Goal: Information Seeking & Learning: Learn about a topic

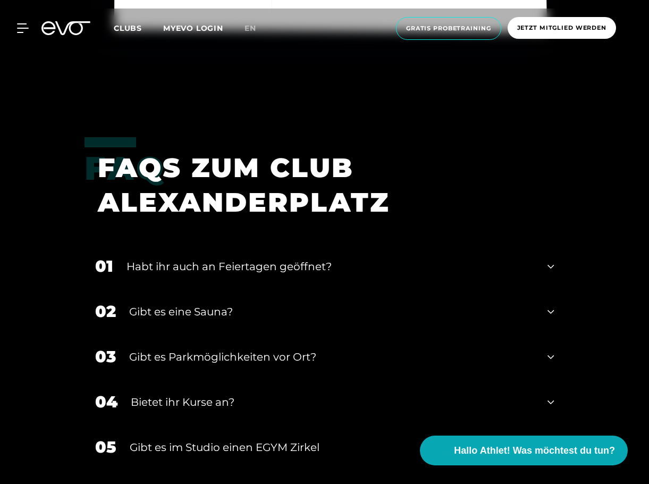
scroll to position [3827, 0]
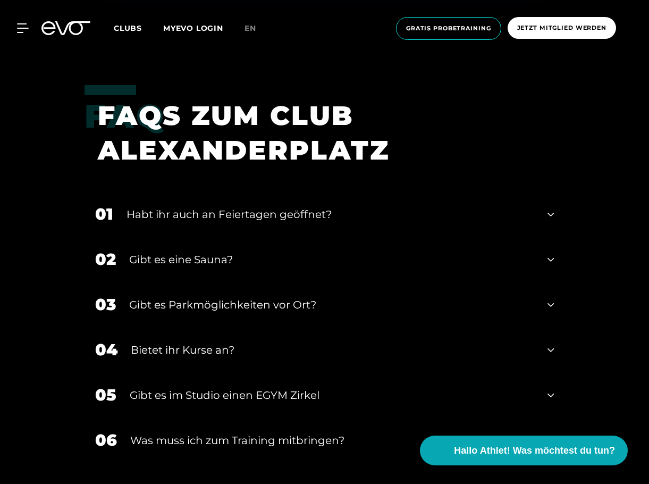
click at [335, 251] on div "Gibt es eine Sauna?" at bounding box center [332, 259] width 406 height 16
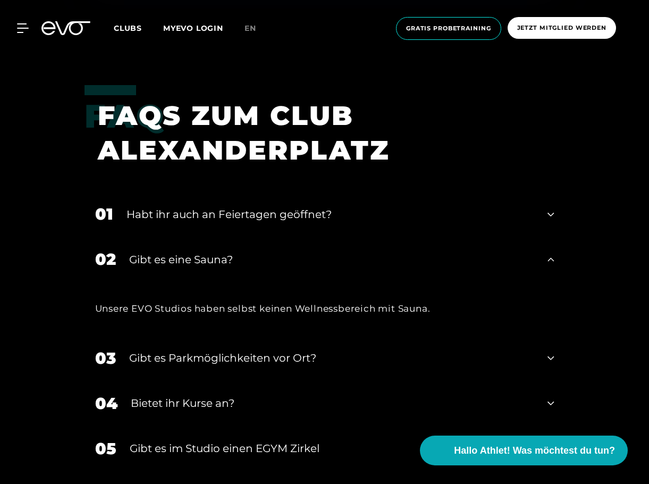
click at [334, 251] on div "Gibt es eine Sauna?" at bounding box center [332, 259] width 406 height 16
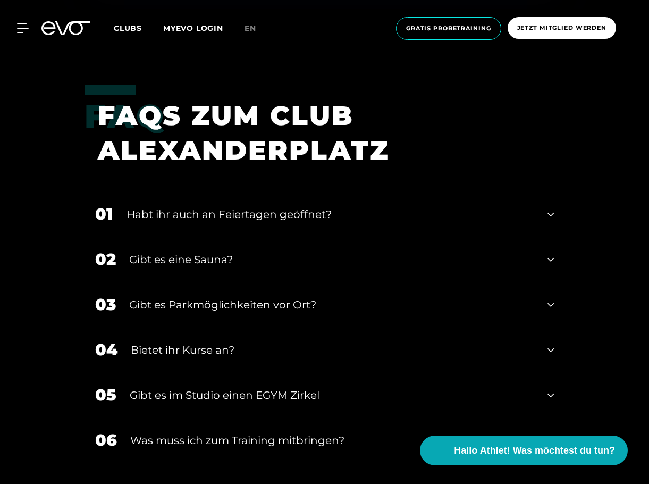
click at [424, 206] on div "01 Habt ihr auch an Feiertagen geöffnet?" at bounding box center [325, 213] width 481 height 45
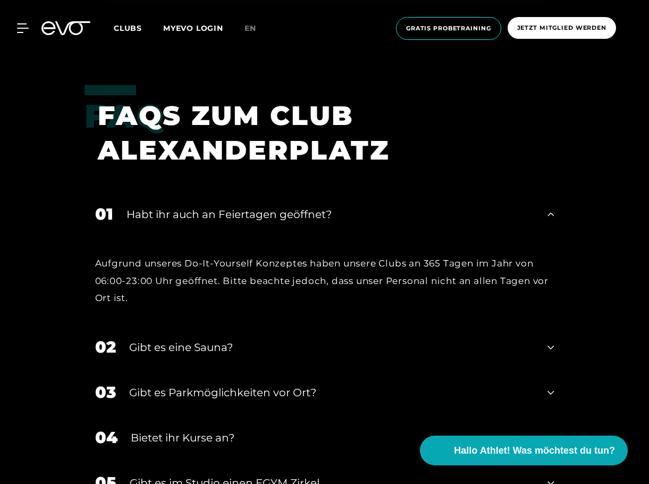
click at [424, 206] on div "01 Habt ihr auch an Feiertagen geöffnet?" at bounding box center [325, 213] width 481 height 45
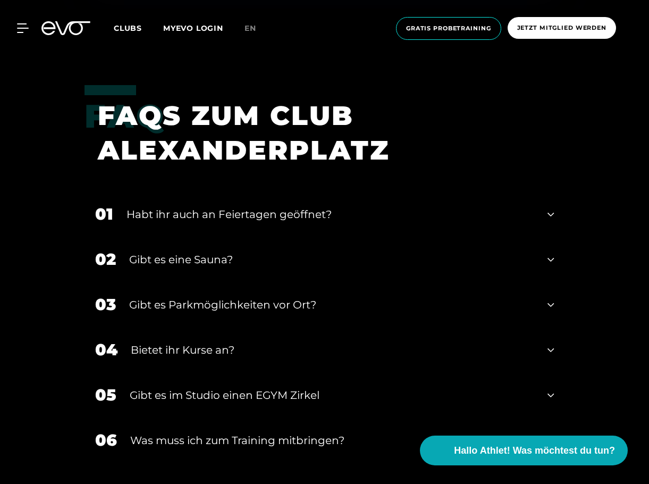
click at [336, 432] on div "Was muss ich zum Training mitbringen?" at bounding box center [332, 440] width 405 height 16
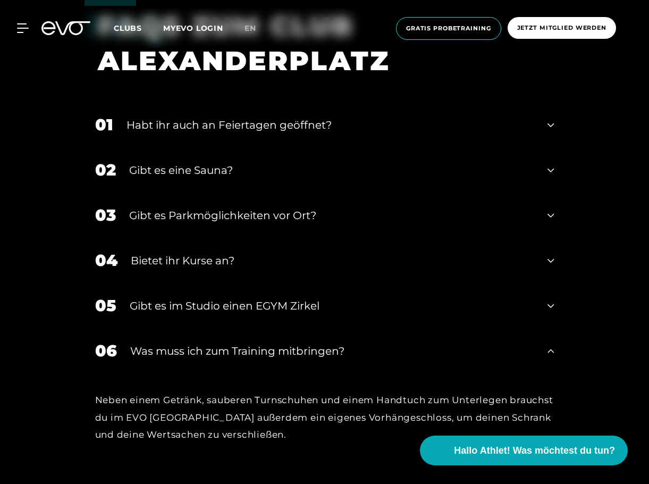
scroll to position [3934, 0]
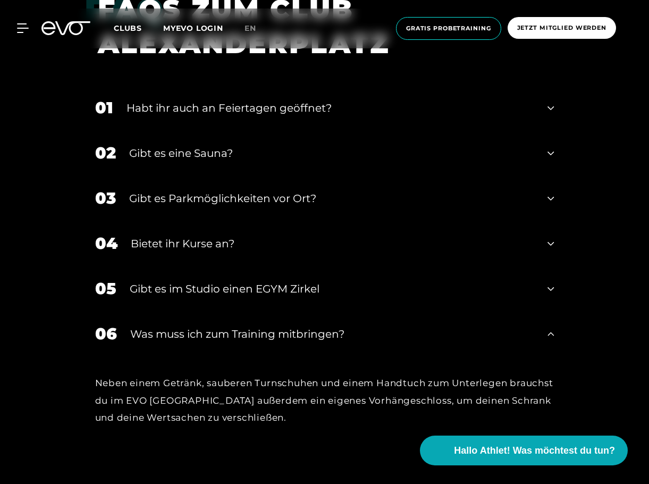
click at [376, 326] on div "Was muss ich zum Training mitbringen?" at bounding box center [332, 334] width 405 height 16
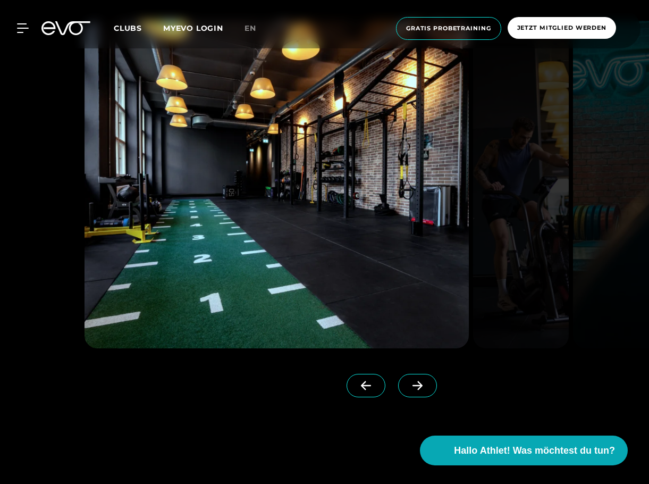
scroll to position [1010, 0]
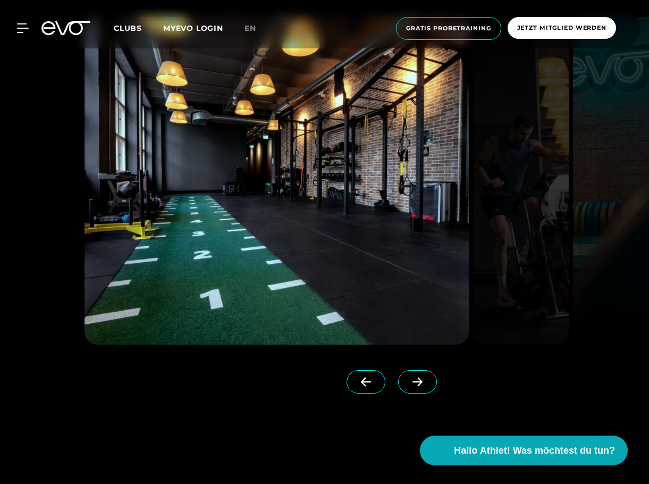
click at [398, 380] on span at bounding box center [417, 381] width 39 height 23
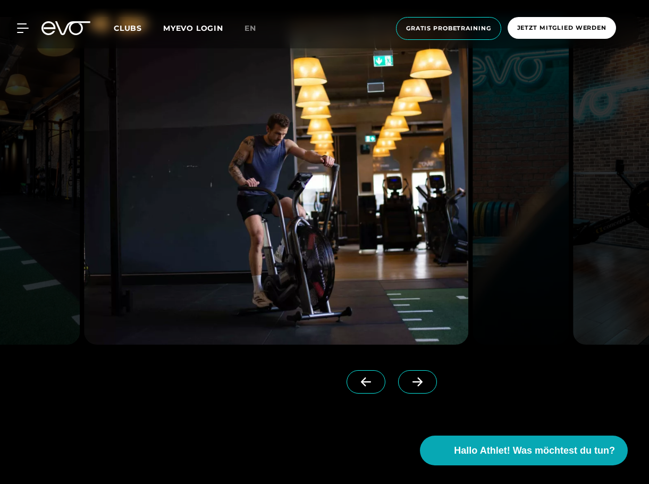
click at [398, 380] on span at bounding box center [417, 381] width 39 height 23
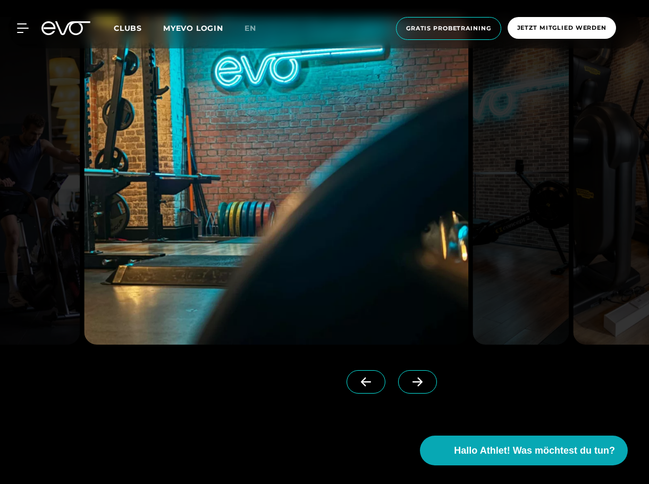
click at [408, 381] on icon at bounding box center [417, 382] width 19 height 10
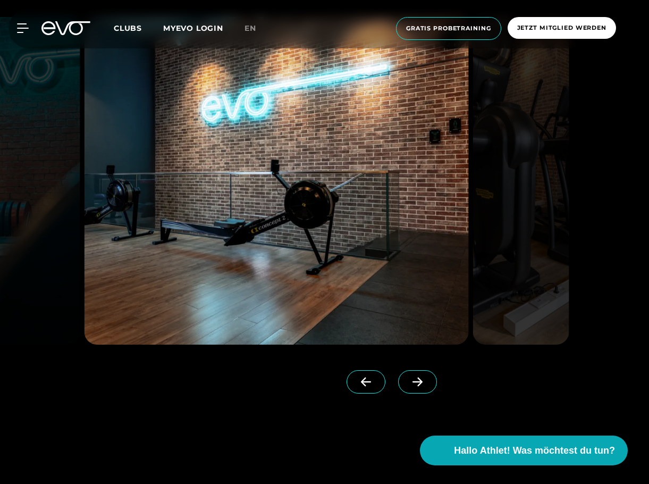
click at [352, 376] on span at bounding box center [366, 381] width 39 height 23
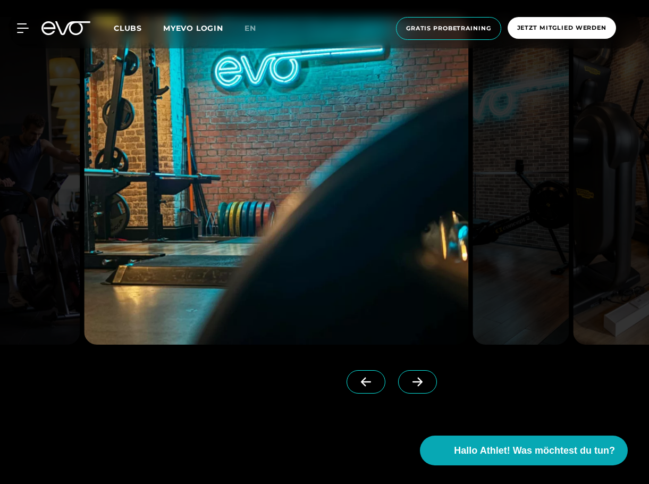
click at [352, 376] on span at bounding box center [366, 381] width 39 height 23
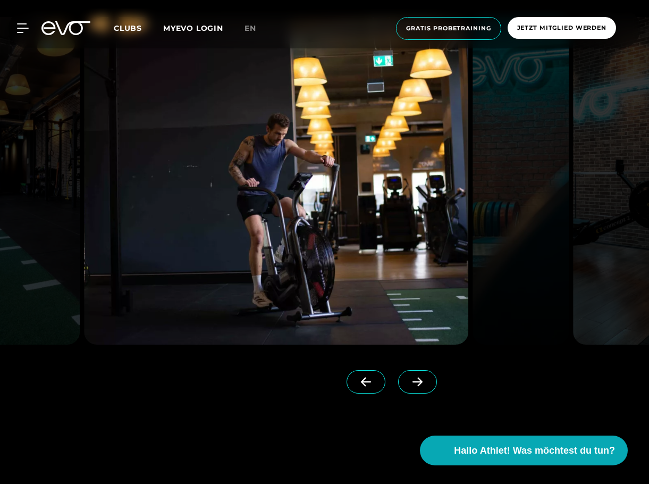
drag, startPoint x: 344, startPoint y: 375, endPoint x: 353, endPoint y: 375, distance: 8.5
click at [347, 375] on span at bounding box center [366, 381] width 39 height 23
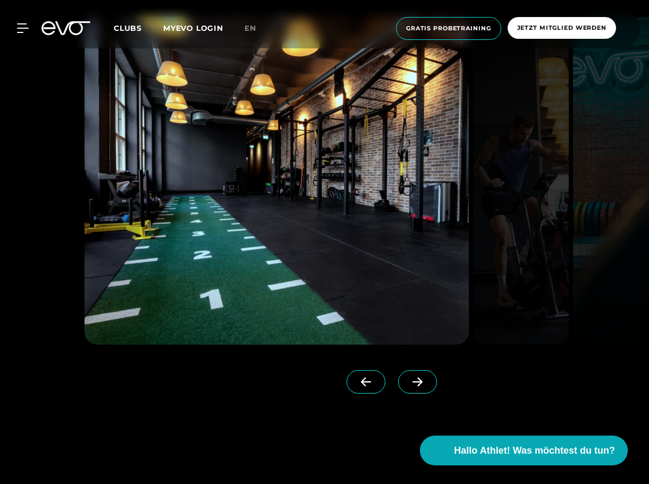
click at [398, 377] on span at bounding box center [417, 381] width 39 height 23
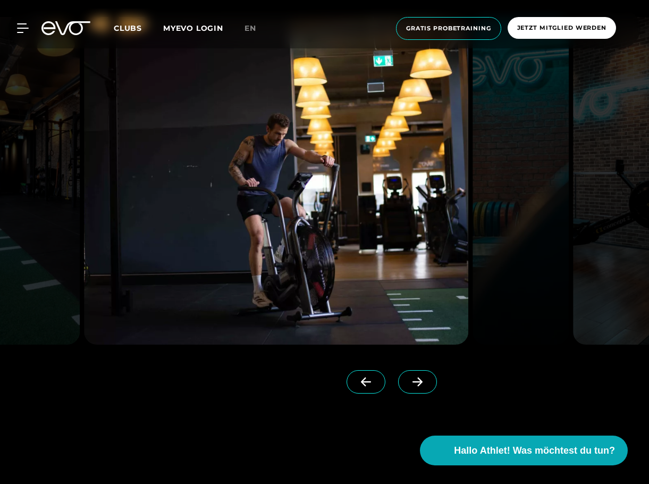
click at [398, 377] on span at bounding box center [417, 381] width 39 height 23
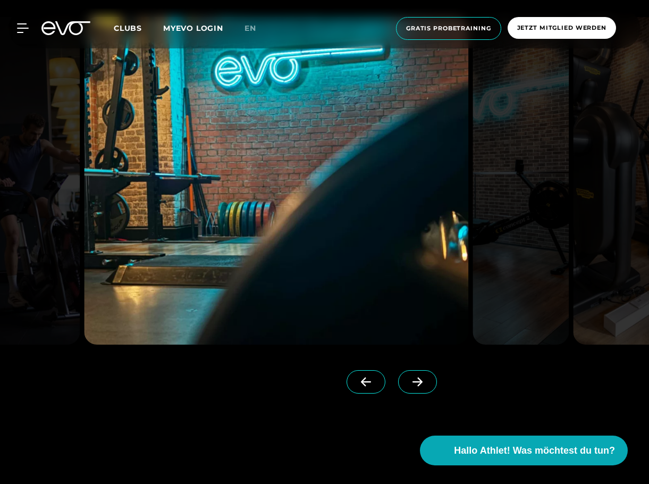
click at [398, 377] on span at bounding box center [417, 381] width 39 height 23
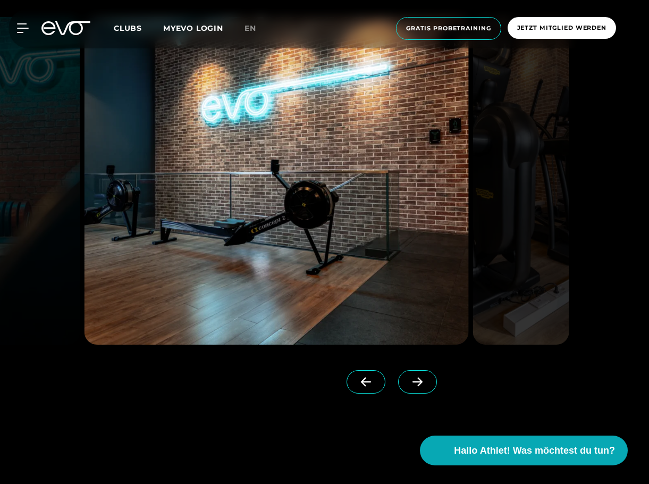
click at [398, 377] on span at bounding box center [417, 381] width 39 height 23
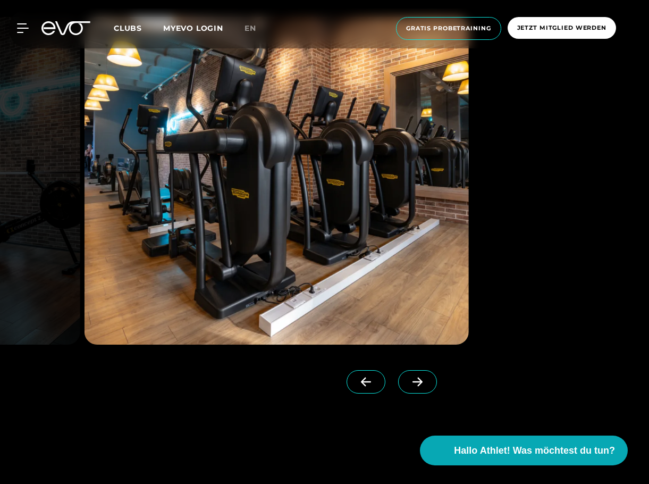
click at [398, 377] on span at bounding box center [417, 381] width 39 height 23
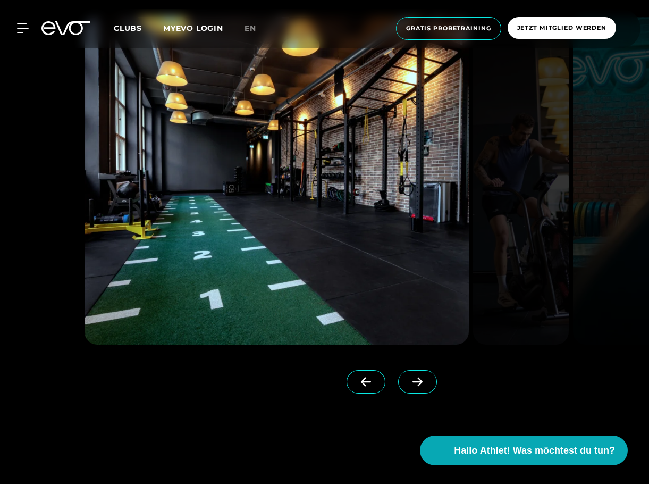
click at [398, 377] on span at bounding box center [417, 381] width 39 height 23
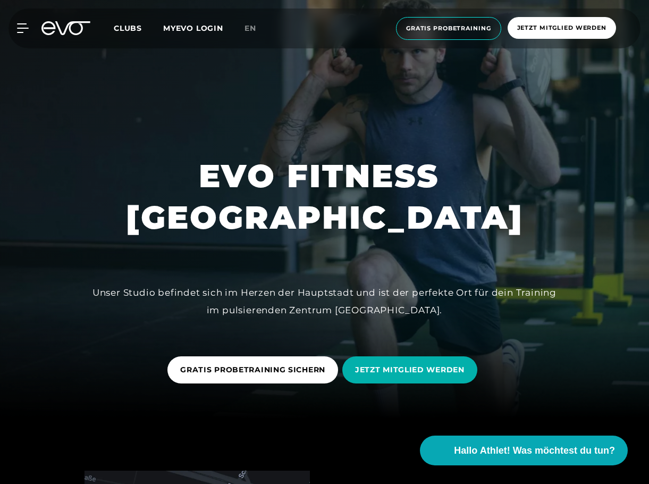
scroll to position [0, 0]
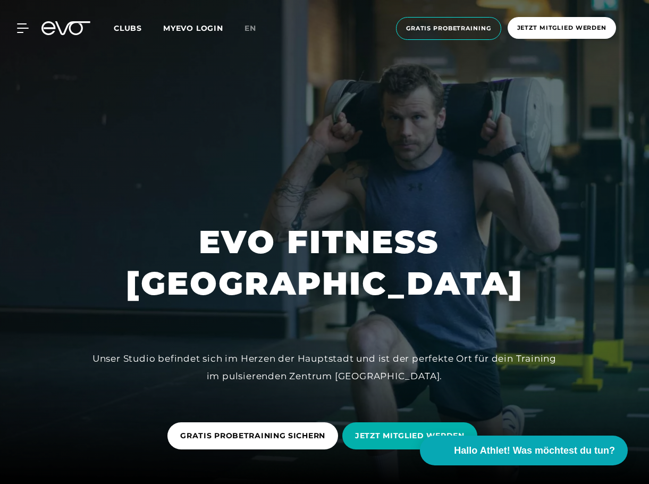
click at [130, 32] on div "Clubs MYEVO LOGIN" at bounding box center [179, 28] width 131 height 12
click at [130, 24] on span "Clubs" at bounding box center [128, 28] width 28 height 10
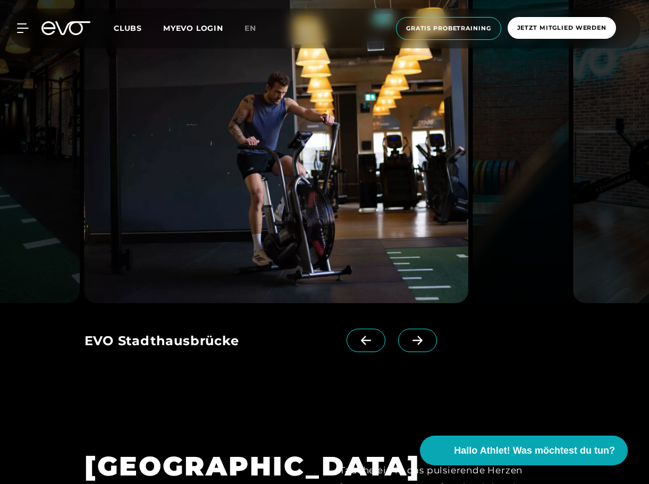
scroll to position [904, 0]
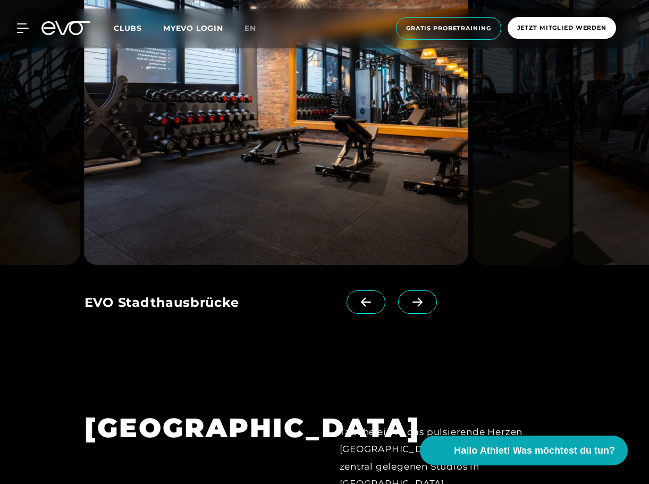
click at [413, 306] on icon at bounding box center [418, 302] width 10 height 9
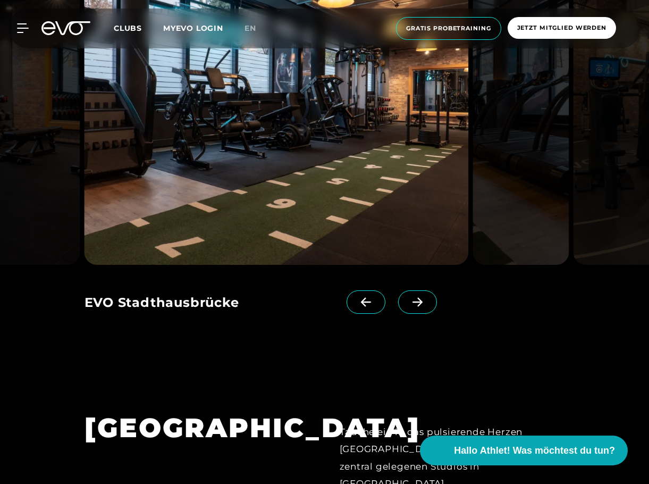
click at [408, 303] on icon at bounding box center [417, 302] width 19 height 10
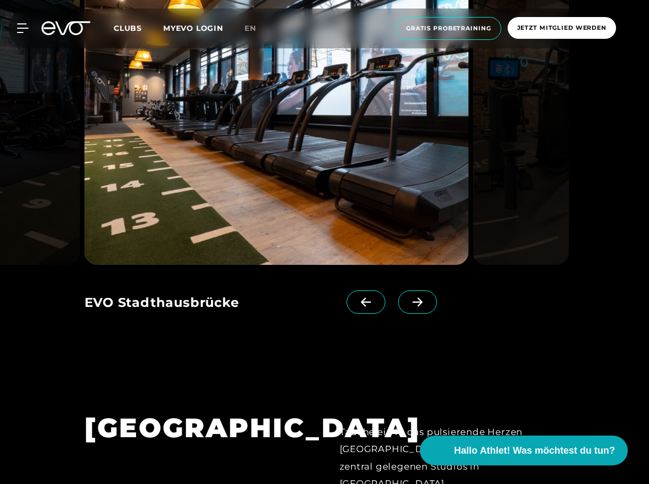
click at [413, 301] on icon at bounding box center [418, 302] width 10 height 9
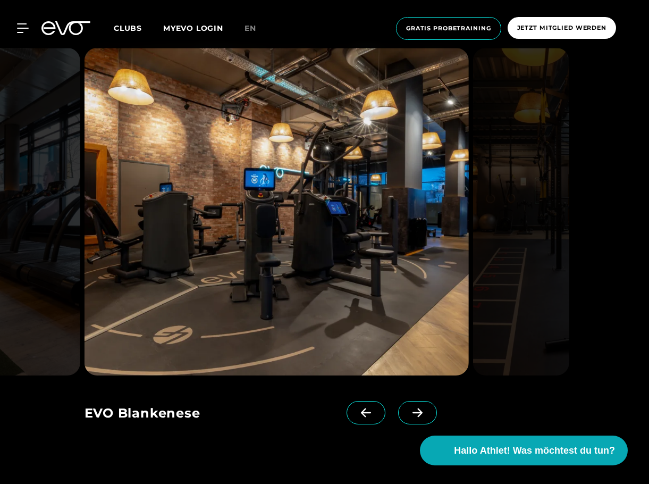
scroll to position [797, 0]
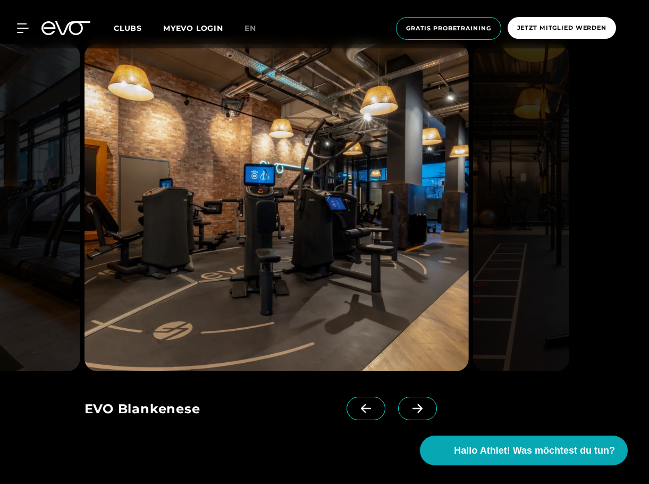
click at [399, 400] on span at bounding box center [417, 408] width 39 height 23
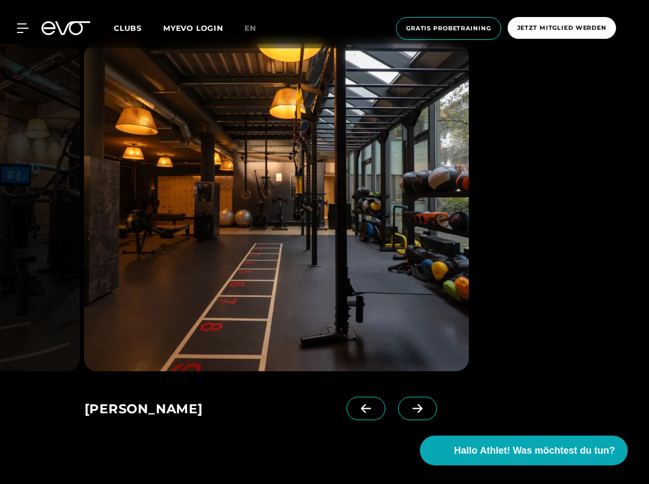
click at [408, 407] on icon at bounding box center [417, 408] width 19 height 10
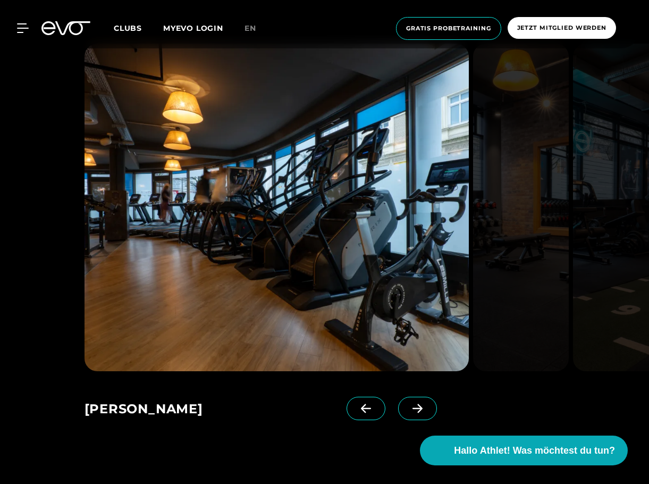
click at [408, 409] on icon at bounding box center [417, 408] width 19 height 10
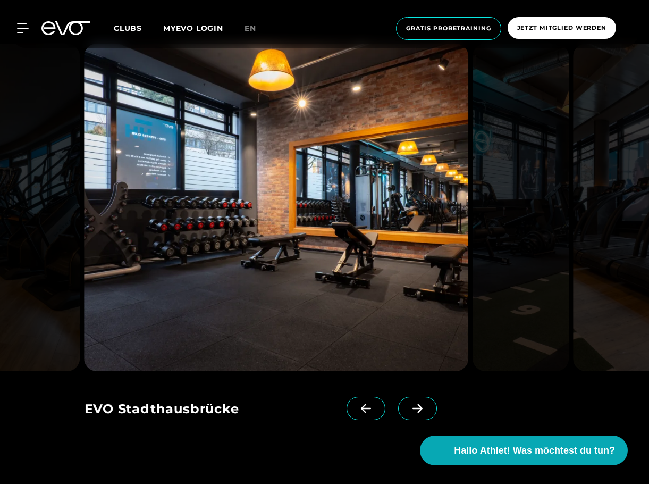
click at [357, 407] on icon at bounding box center [366, 408] width 19 height 10
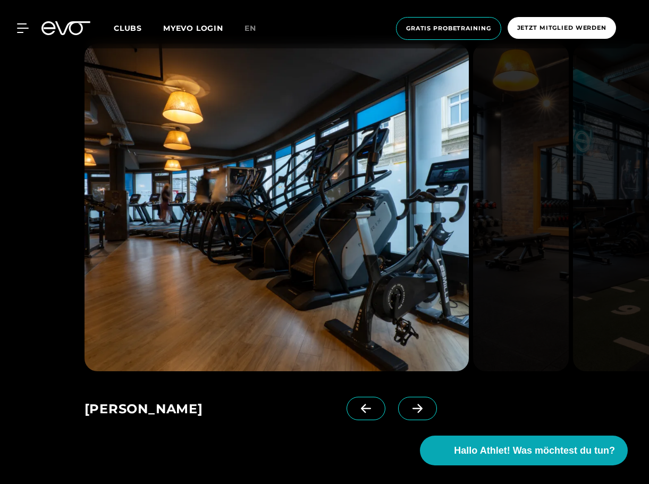
click at [398, 402] on span at bounding box center [417, 408] width 39 height 23
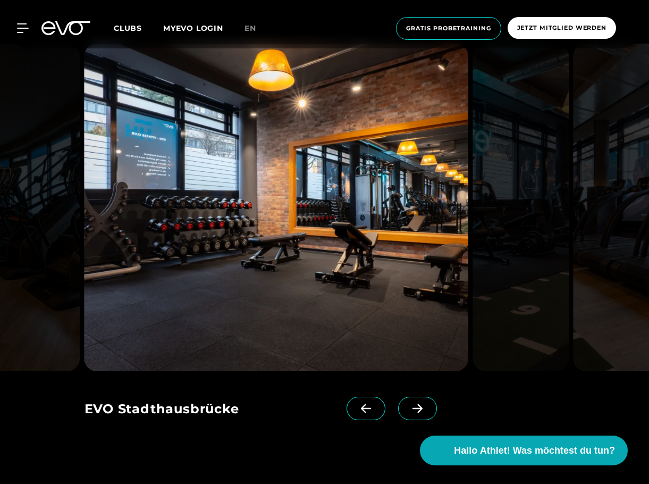
click at [398, 401] on span at bounding box center [417, 408] width 39 height 23
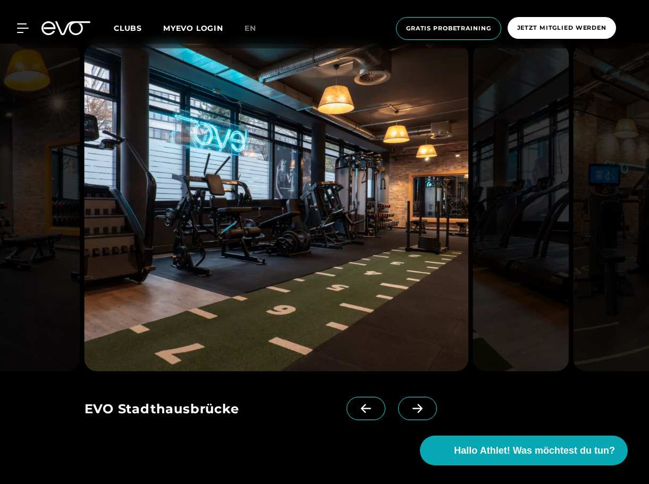
click at [408, 406] on icon at bounding box center [417, 408] width 19 height 10
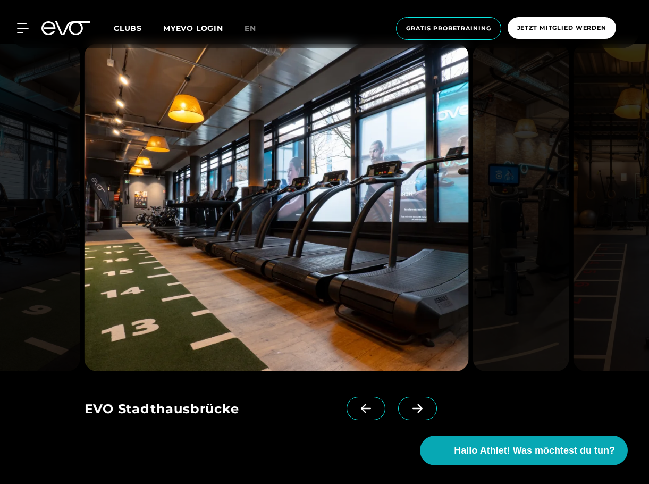
click at [398, 402] on span at bounding box center [417, 408] width 39 height 23
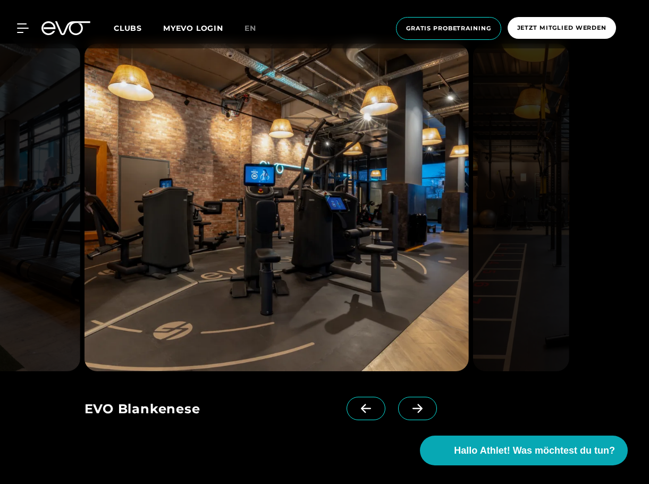
click at [398, 402] on span at bounding box center [417, 408] width 39 height 23
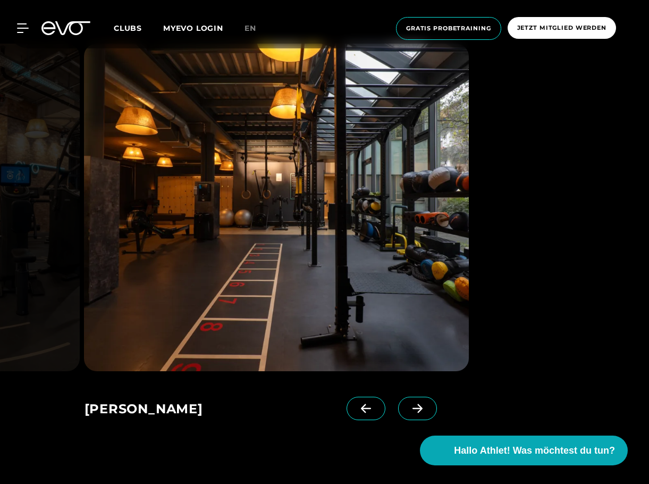
click at [398, 402] on span at bounding box center [417, 408] width 39 height 23
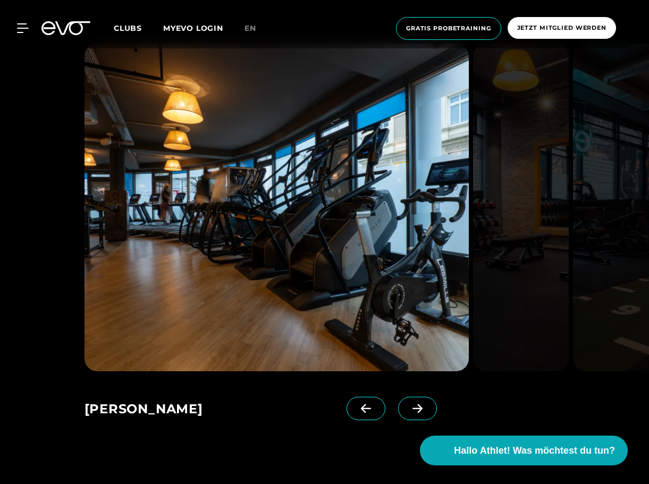
click at [398, 402] on span at bounding box center [417, 408] width 39 height 23
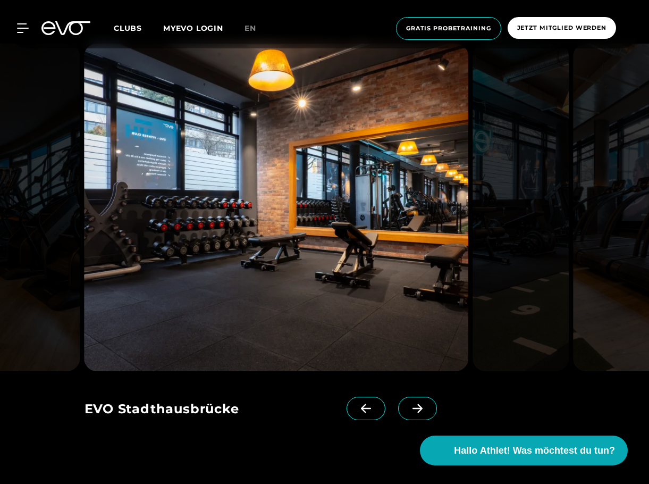
click at [398, 402] on span at bounding box center [417, 408] width 39 height 23
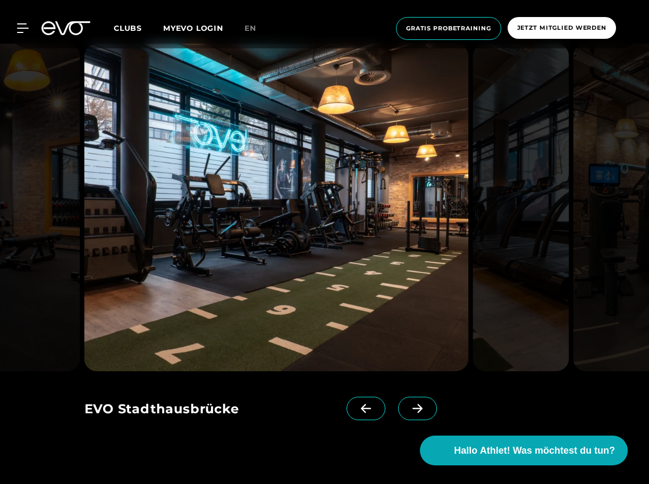
click at [398, 402] on span at bounding box center [417, 408] width 39 height 23
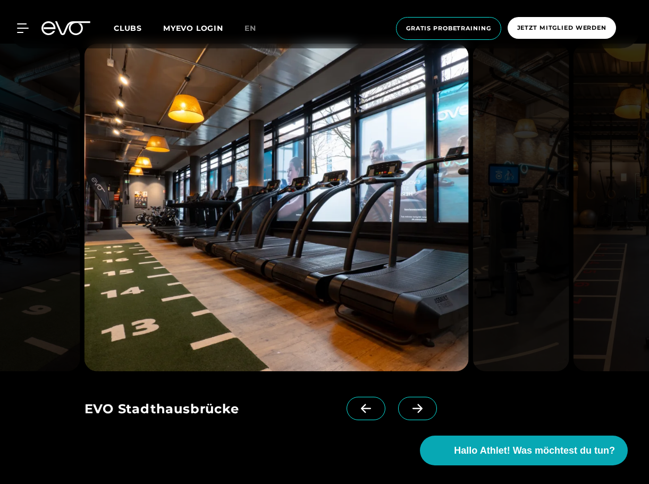
click at [398, 402] on span at bounding box center [417, 408] width 39 height 23
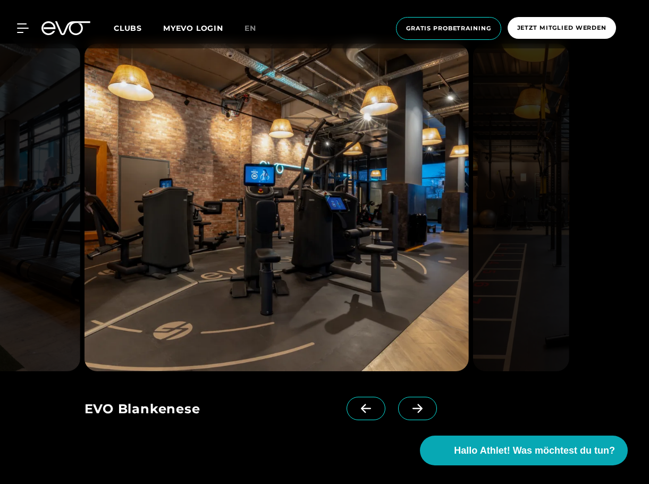
click at [398, 401] on span at bounding box center [417, 408] width 39 height 23
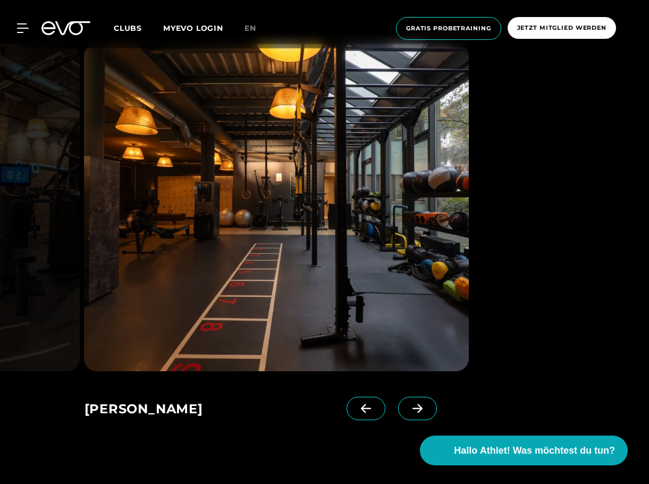
click at [398, 400] on span at bounding box center [417, 408] width 39 height 23
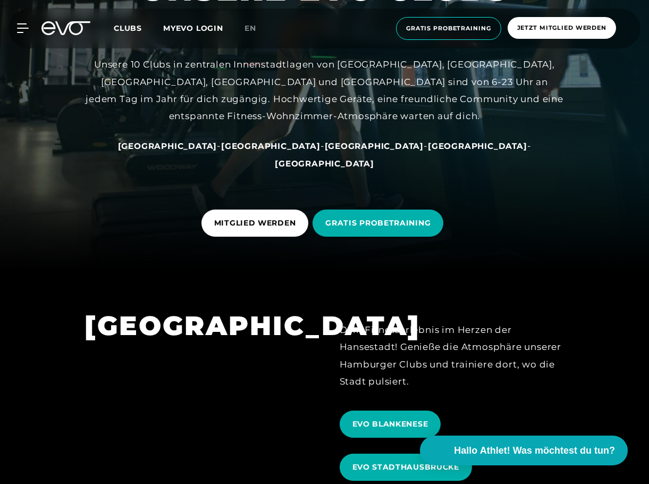
scroll to position [0, 0]
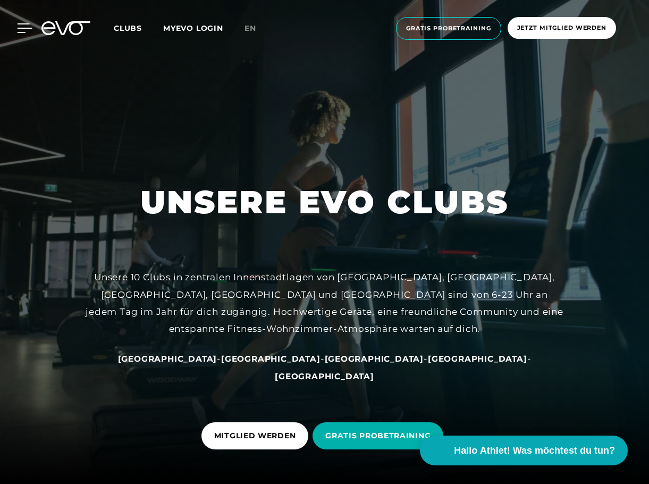
click at [23, 29] on icon at bounding box center [24, 28] width 15 height 10
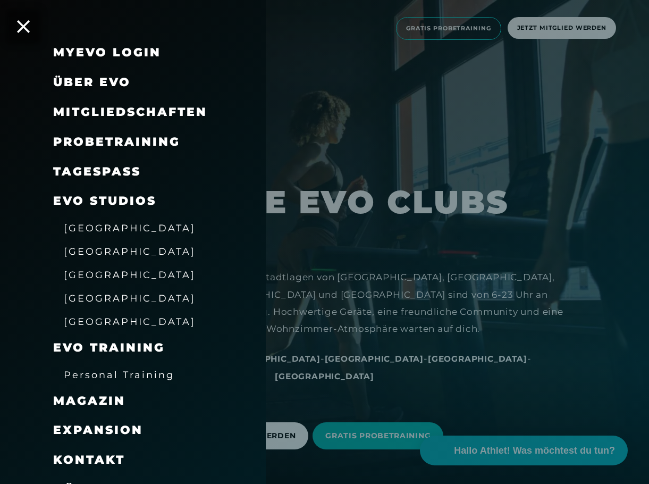
scroll to position [36, 0]
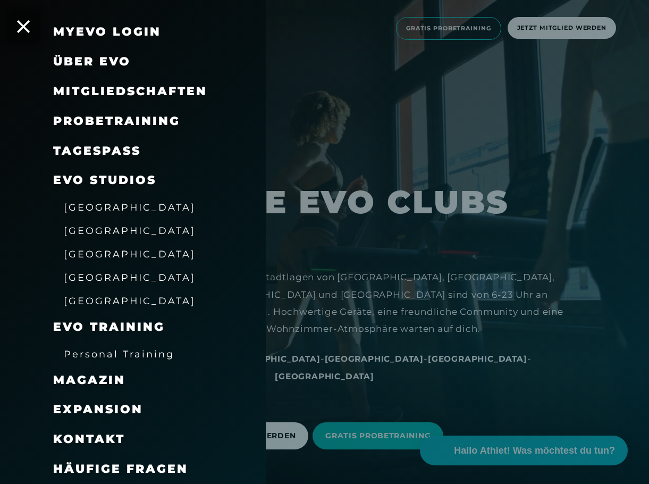
click at [85, 230] on span "[GEOGRAPHIC_DATA]" at bounding box center [130, 230] width 132 height 11
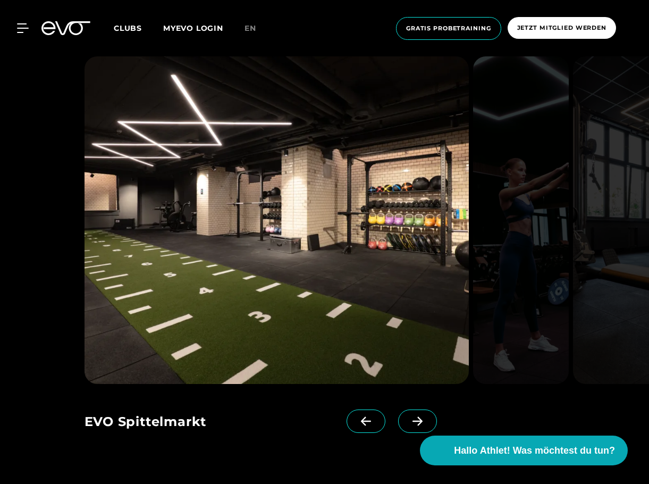
scroll to position [2605, 0]
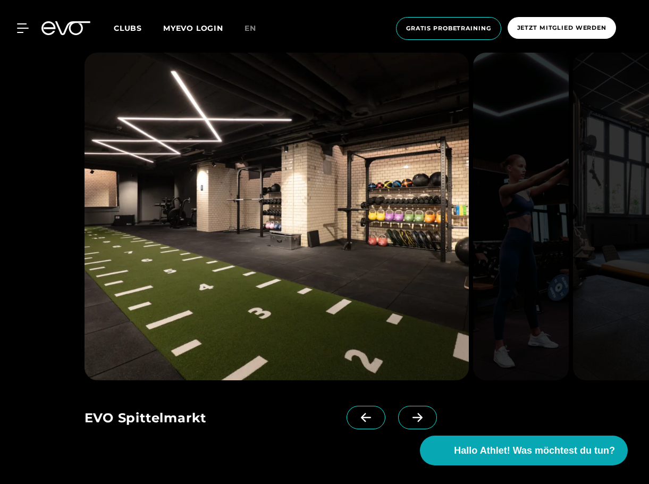
click at [406, 406] on span at bounding box center [417, 417] width 39 height 23
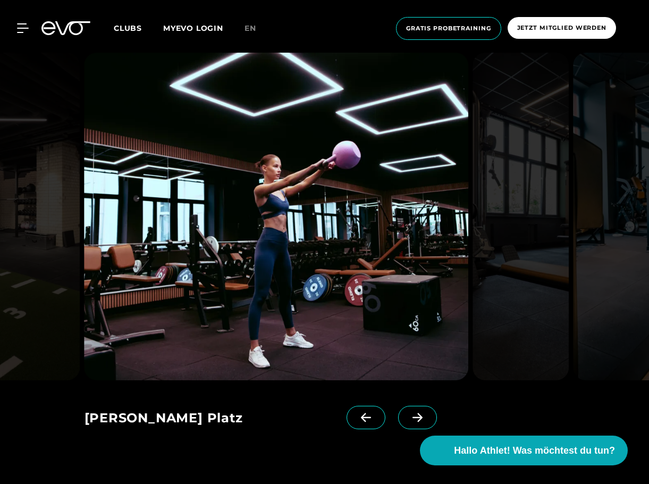
click at [409, 406] on span at bounding box center [417, 417] width 39 height 23
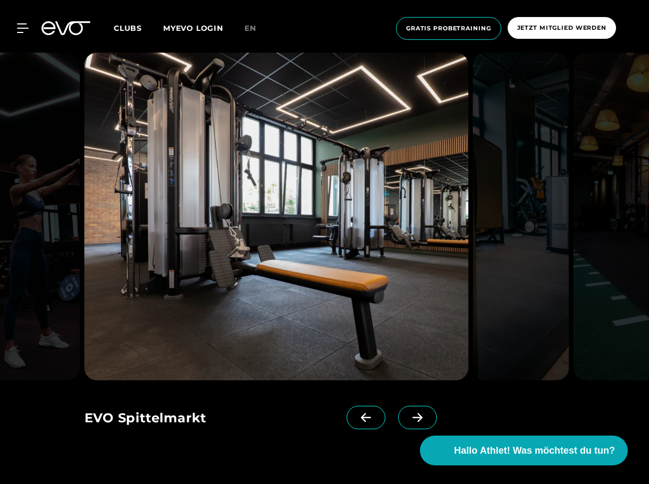
click at [409, 406] on span at bounding box center [417, 417] width 39 height 23
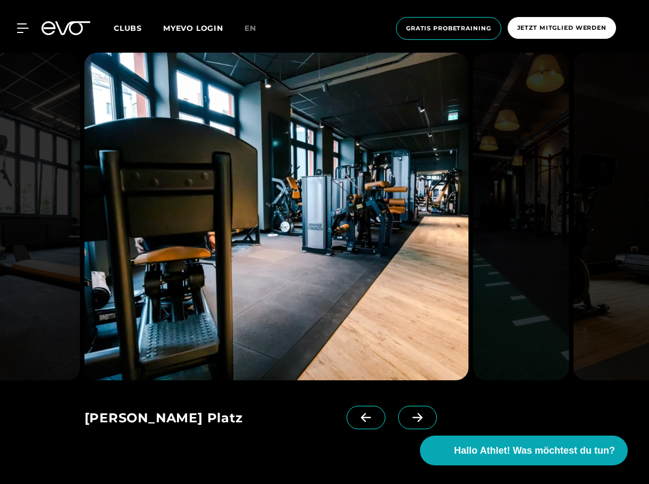
click at [408, 413] on icon at bounding box center [417, 418] width 19 height 10
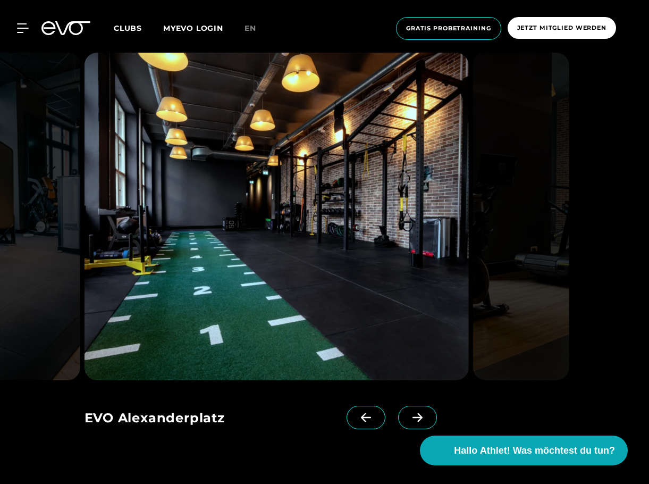
click at [408, 413] on icon at bounding box center [417, 418] width 19 height 10
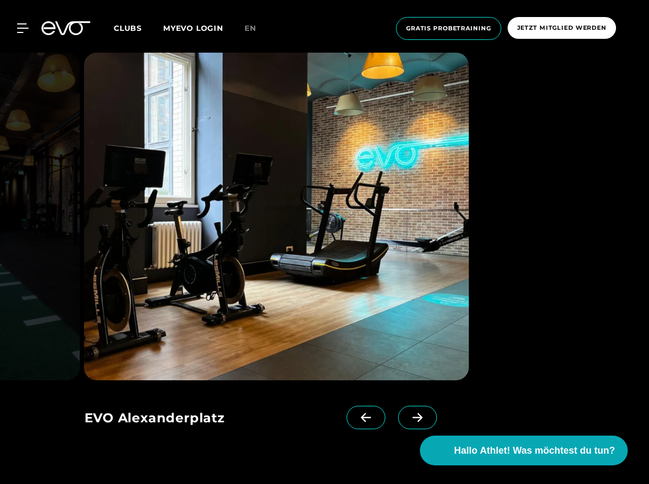
click at [408, 413] on icon at bounding box center [417, 418] width 19 height 10
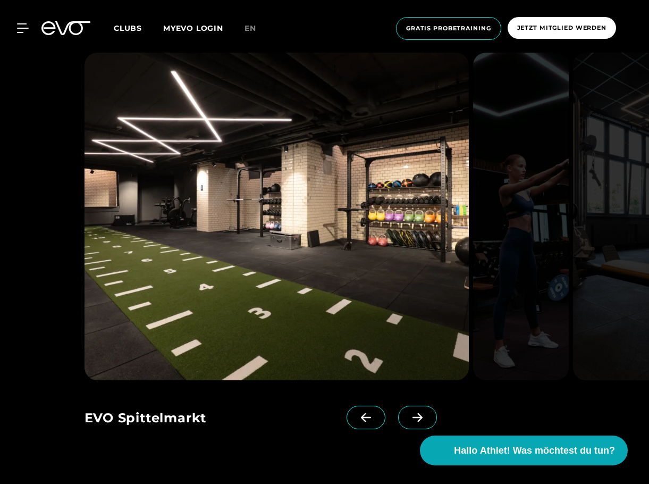
click at [408, 413] on icon at bounding box center [417, 418] width 19 height 10
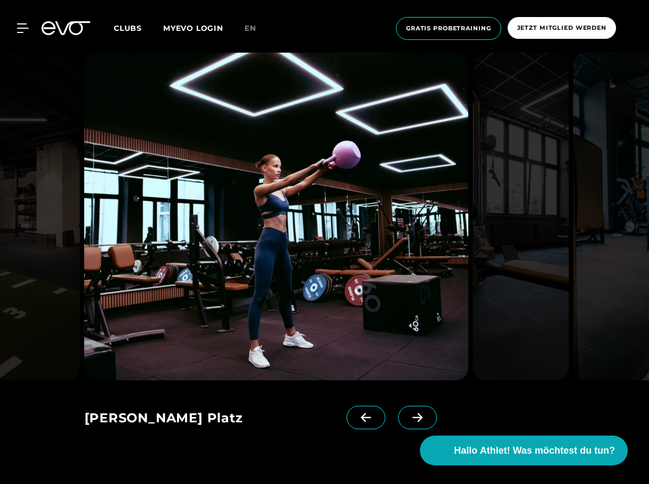
click at [408, 413] on icon at bounding box center [417, 418] width 19 height 10
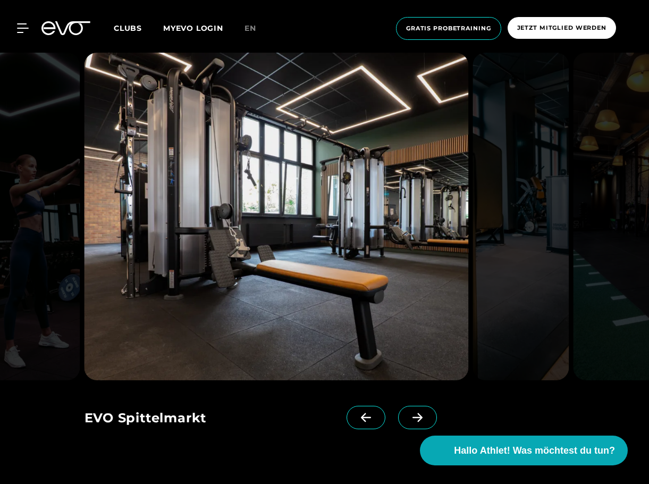
click at [408, 413] on icon at bounding box center [417, 418] width 19 height 10
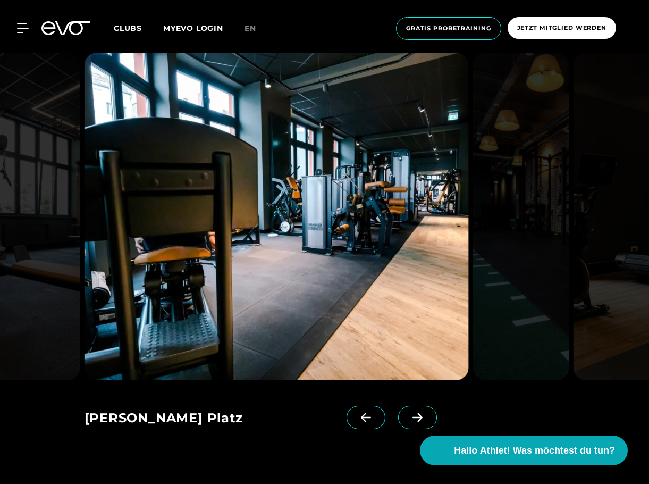
click at [408, 413] on icon at bounding box center [417, 418] width 19 height 10
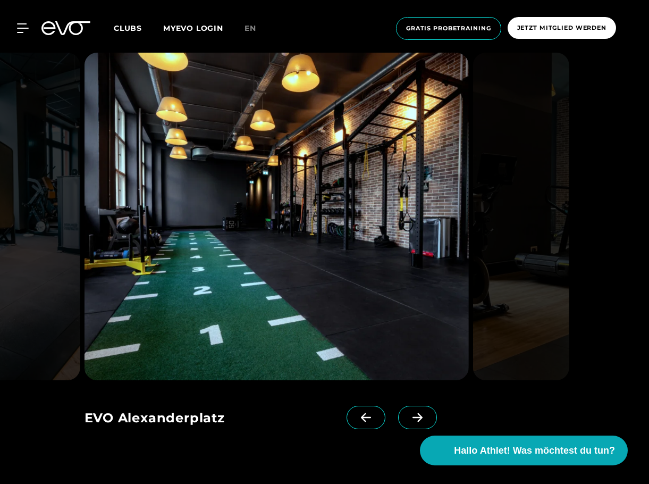
click at [408, 413] on icon at bounding box center [417, 418] width 19 height 10
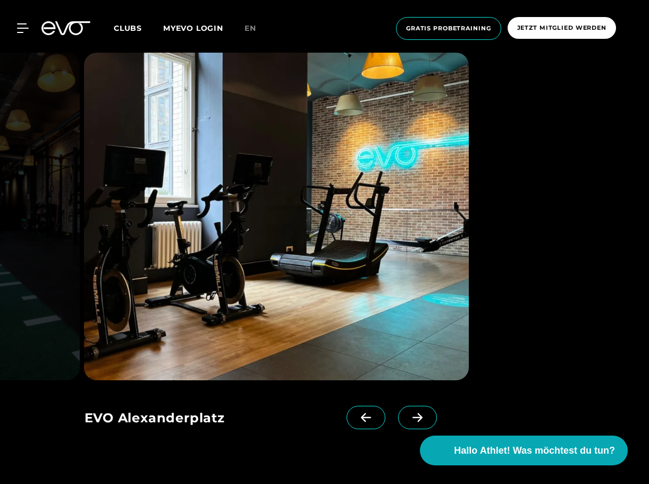
click at [408, 413] on icon at bounding box center [417, 418] width 19 height 10
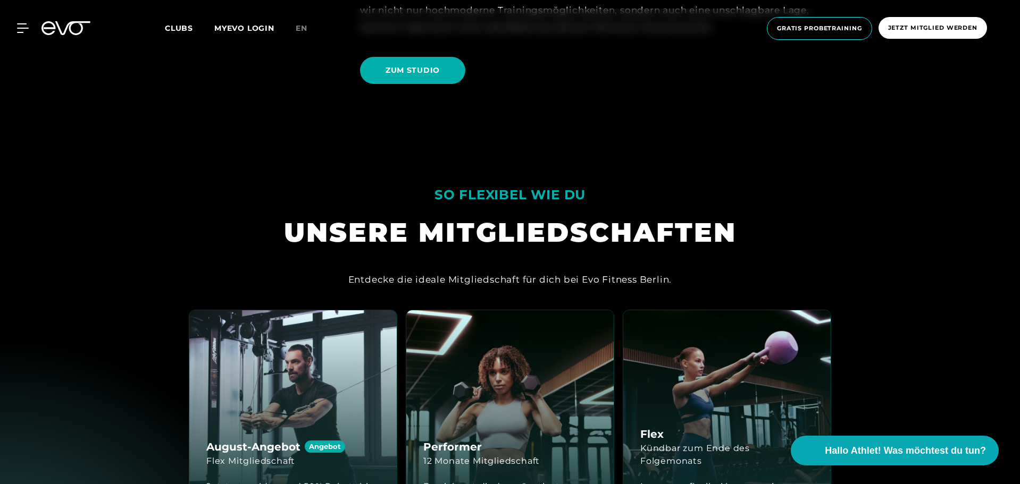
scroll to position [1493, 0]
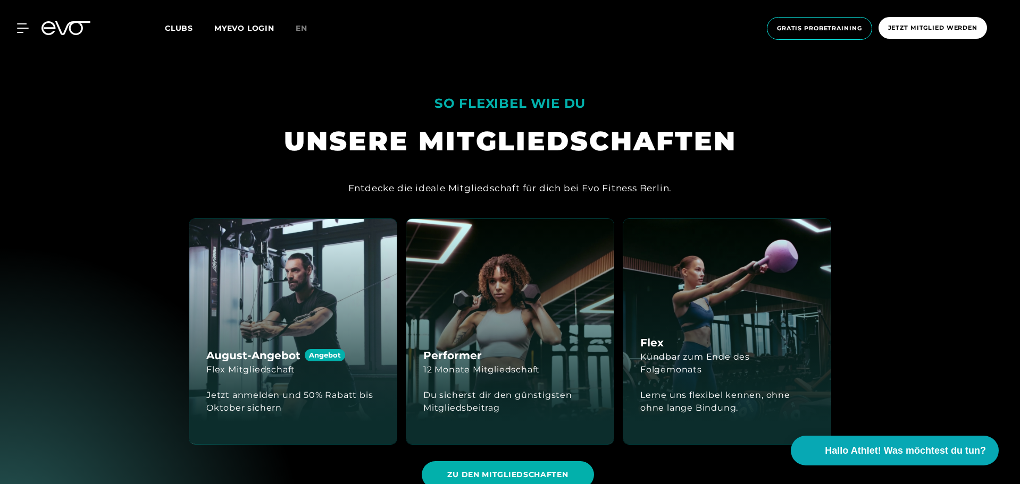
click at [352, 332] on div "August-Angebot Angebot Flex Mitgliedschaft Jetzt anmelden und 50% Rabatt bis Ok…" at bounding box center [292, 331] width 207 height 225
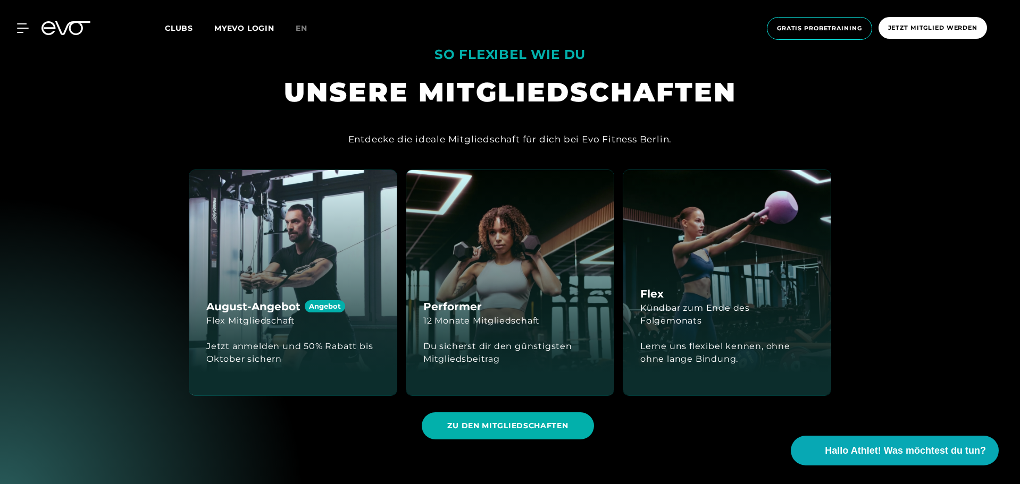
scroll to position [1546, 0]
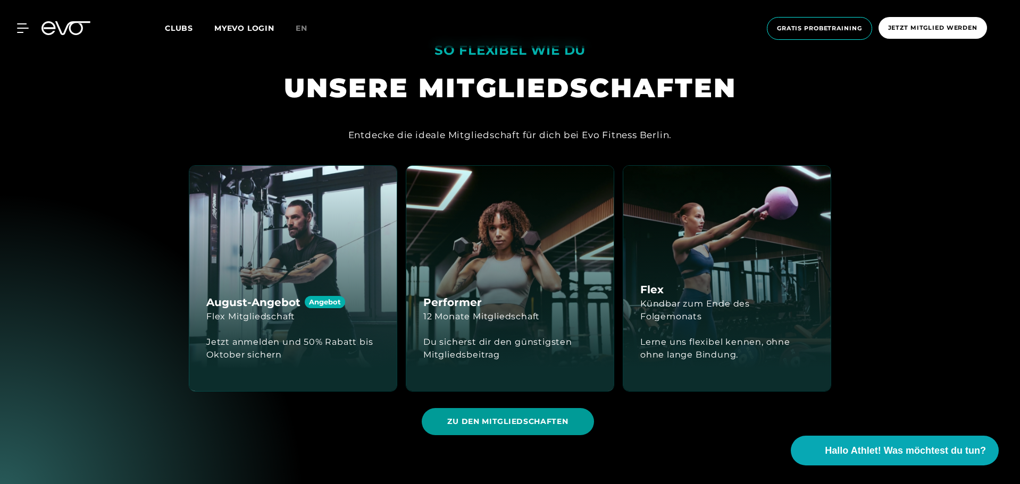
click at [542, 420] on span "ZU DEN MITGLIEDSCHAFTEN" at bounding box center [507, 421] width 121 height 11
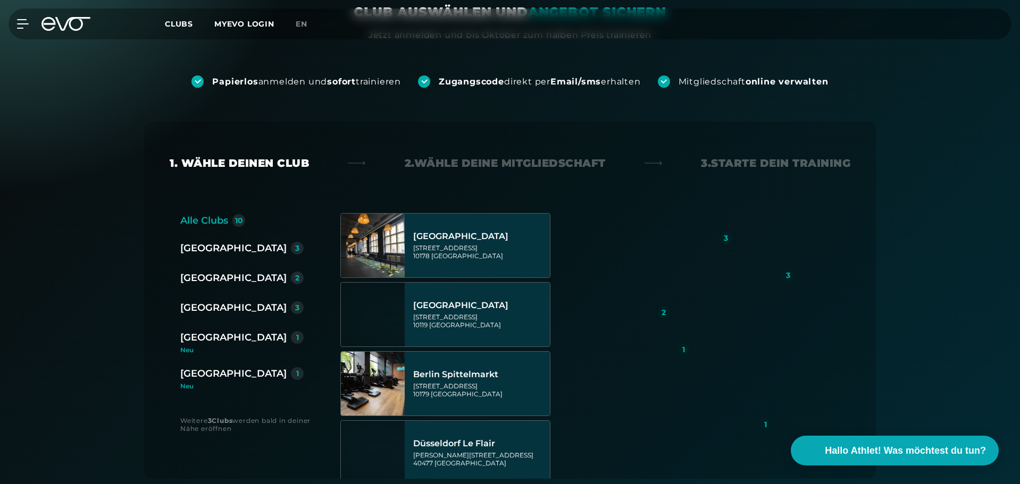
scroll to position [159, 0]
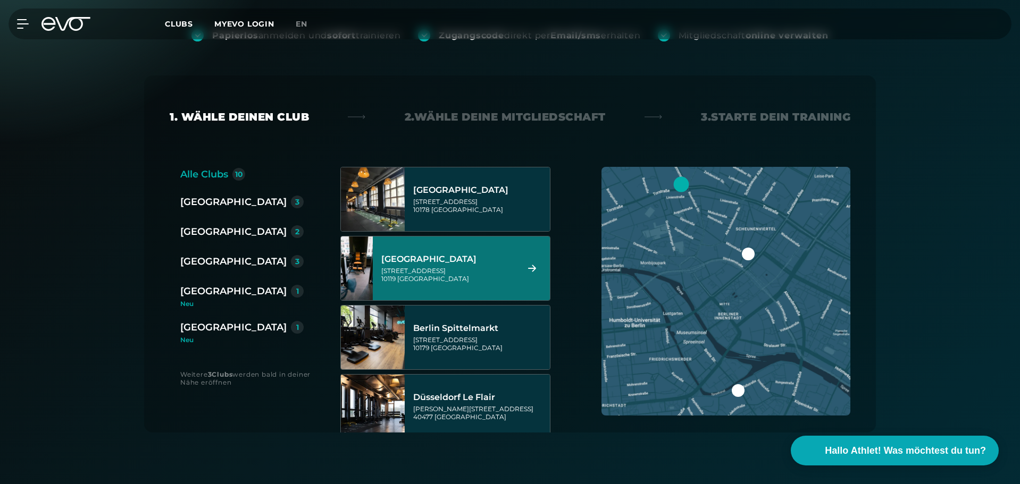
click at [505, 270] on div "[STREET_ADDRESS]" at bounding box center [447, 275] width 133 height 16
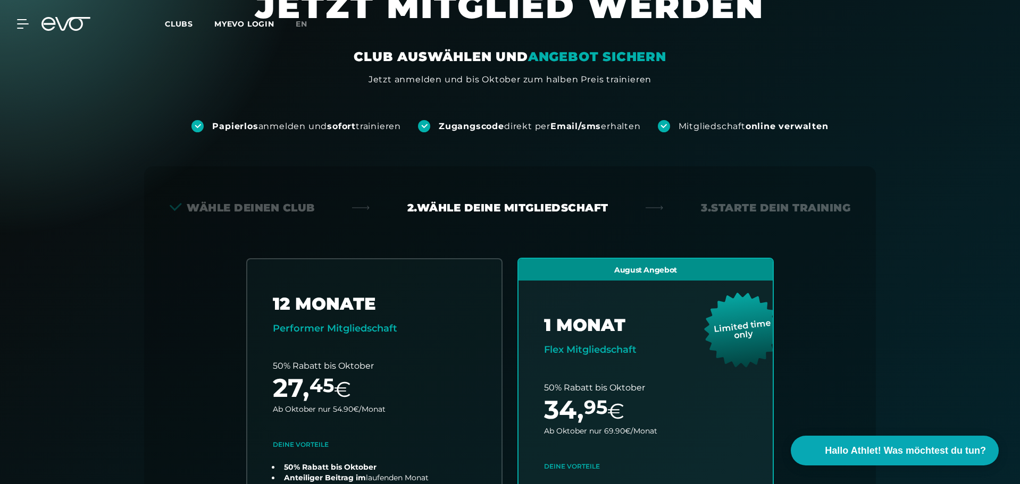
scroll to position [0, 0]
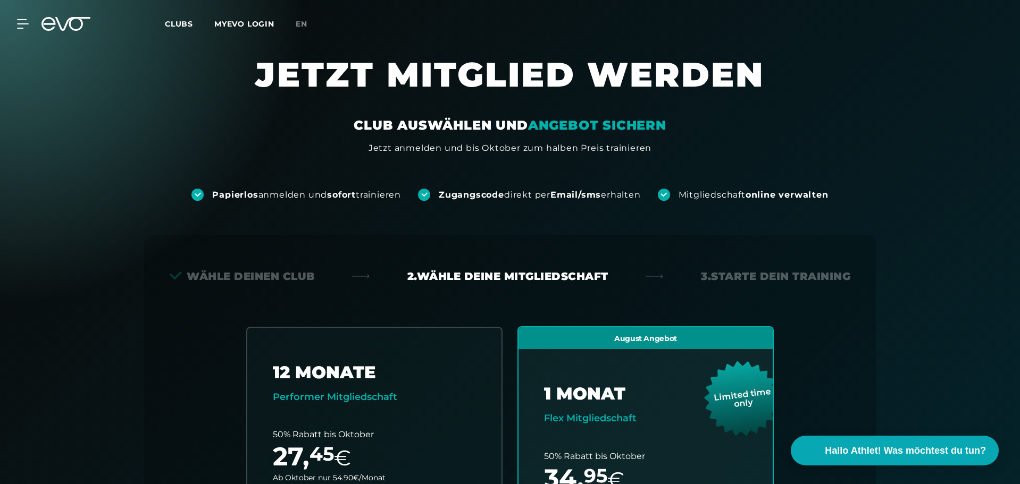
drag, startPoint x: 176, startPoint y: 22, endPoint x: 179, endPoint y: 42, distance: 19.9
click at [176, 23] on span "Clubs" at bounding box center [179, 24] width 28 height 10
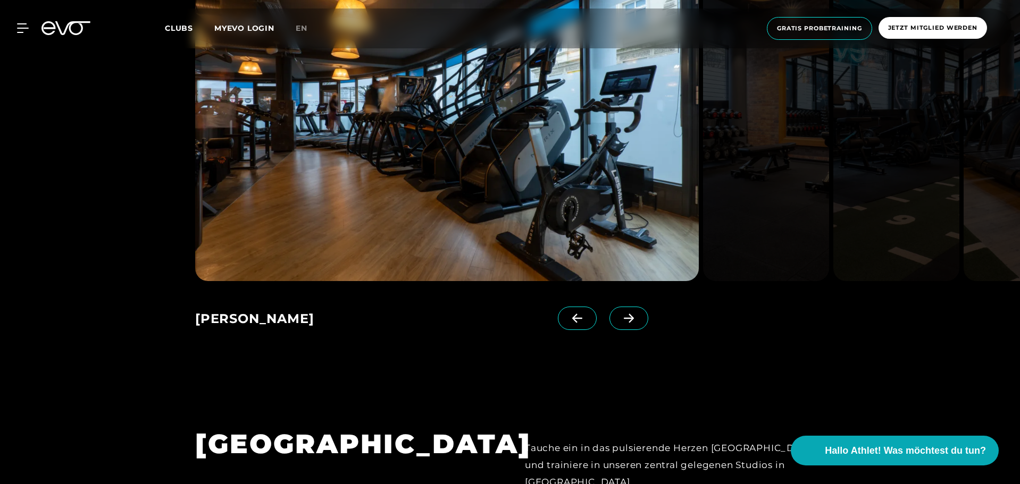
scroll to position [797, 0]
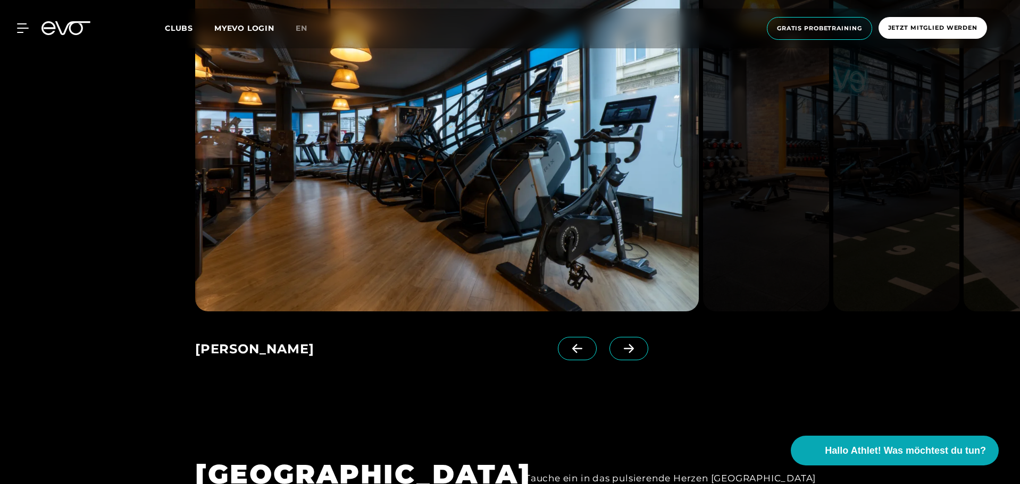
click at [624, 350] on span at bounding box center [628, 348] width 39 height 23
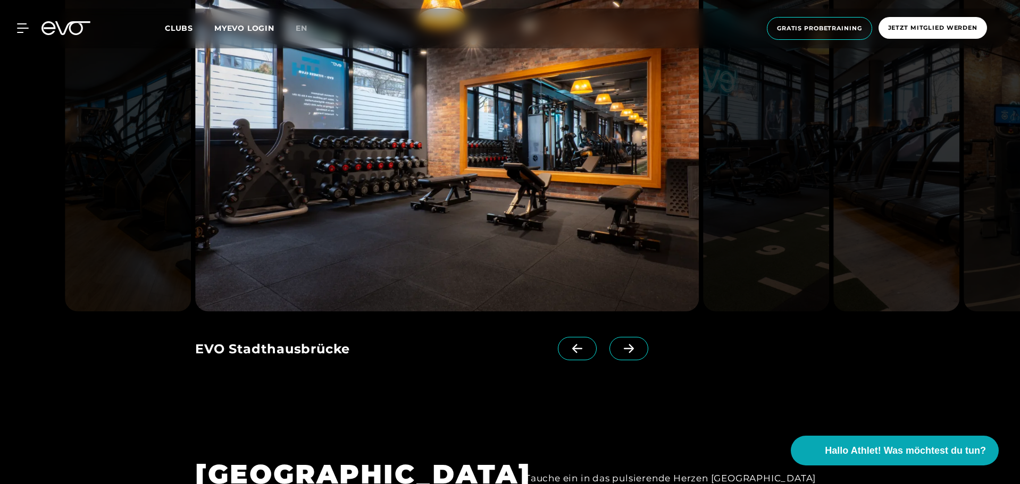
click at [626, 344] on span at bounding box center [628, 348] width 39 height 23
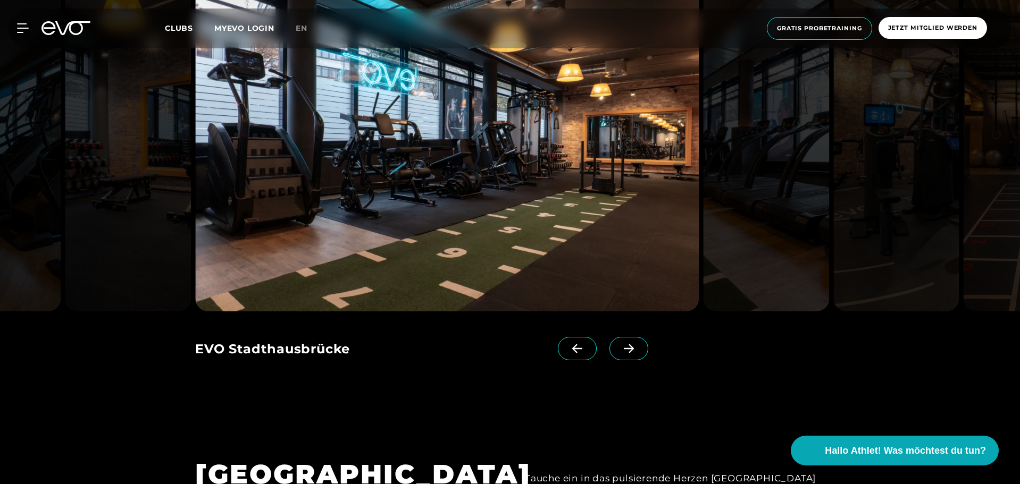
click at [628, 343] on span at bounding box center [628, 348] width 39 height 23
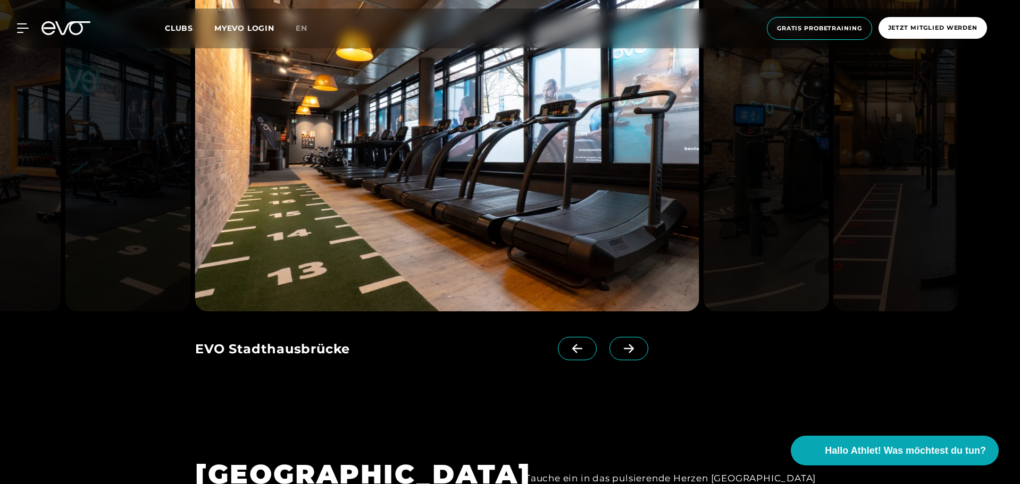
click at [629, 342] on span at bounding box center [628, 348] width 39 height 23
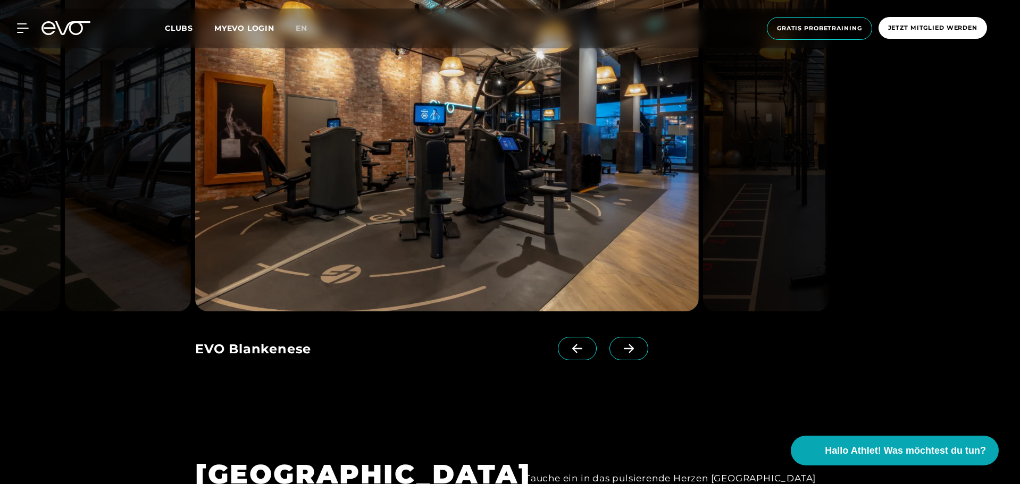
click at [629, 342] on span at bounding box center [628, 348] width 39 height 23
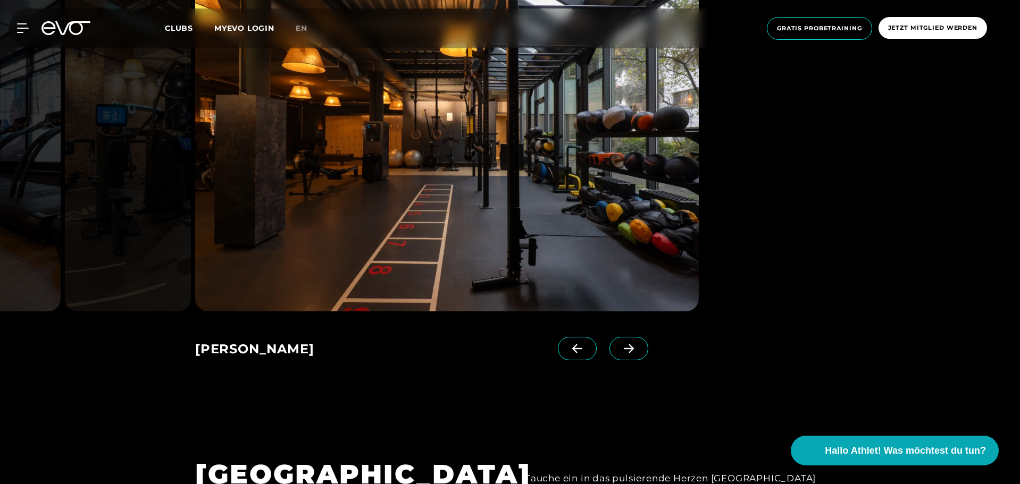
click at [629, 342] on span at bounding box center [628, 348] width 39 height 23
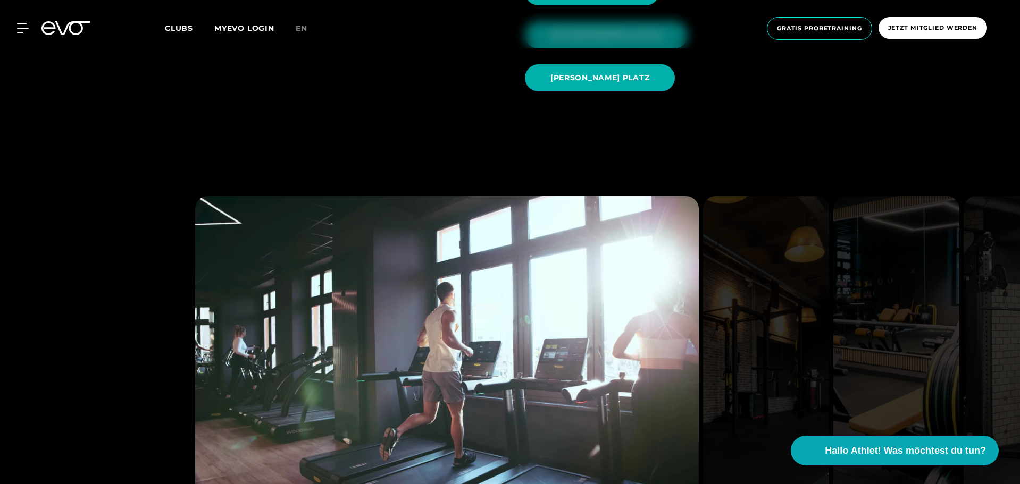
scroll to position [1435, 0]
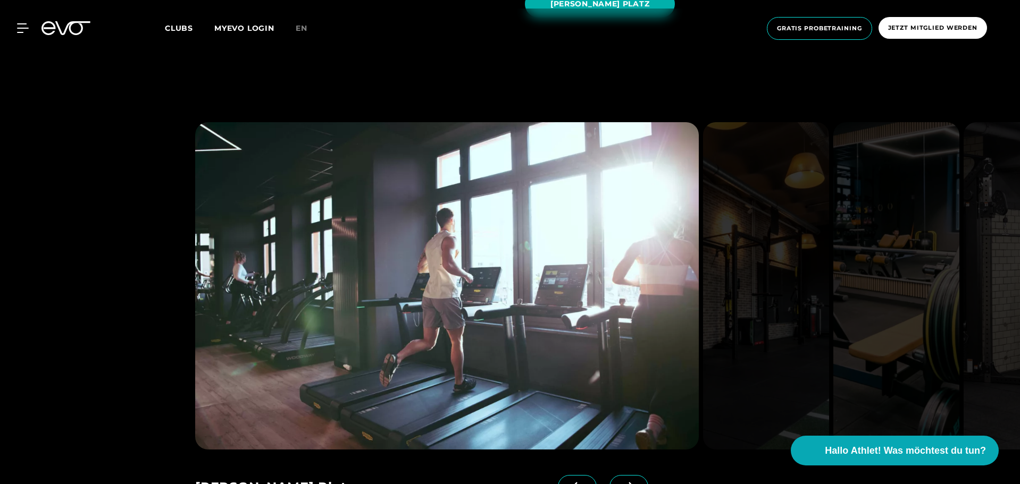
click at [619, 482] on icon at bounding box center [628, 487] width 19 height 10
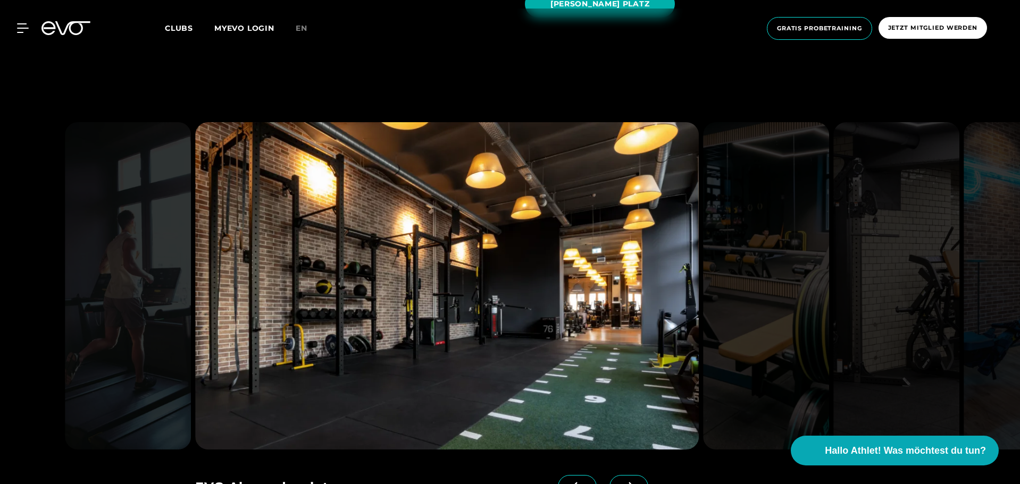
click at [619, 482] on icon at bounding box center [628, 487] width 19 height 10
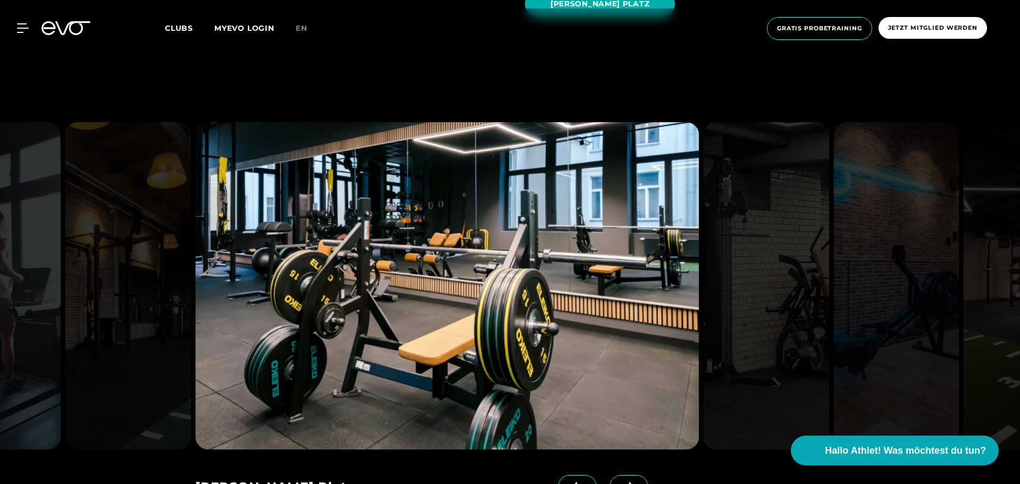
click at [619, 482] on icon at bounding box center [628, 487] width 19 height 10
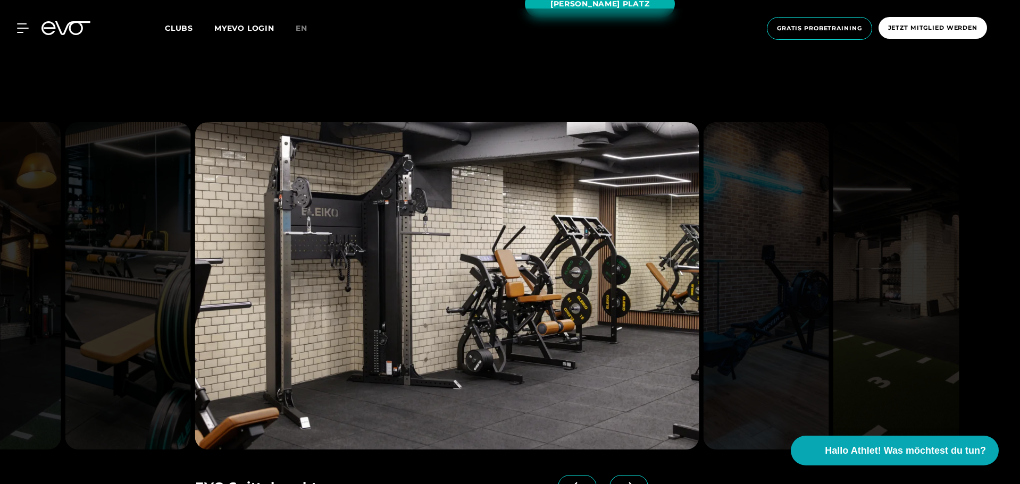
click at [619, 482] on icon at bounding box center [628, 487] width 19 height 10
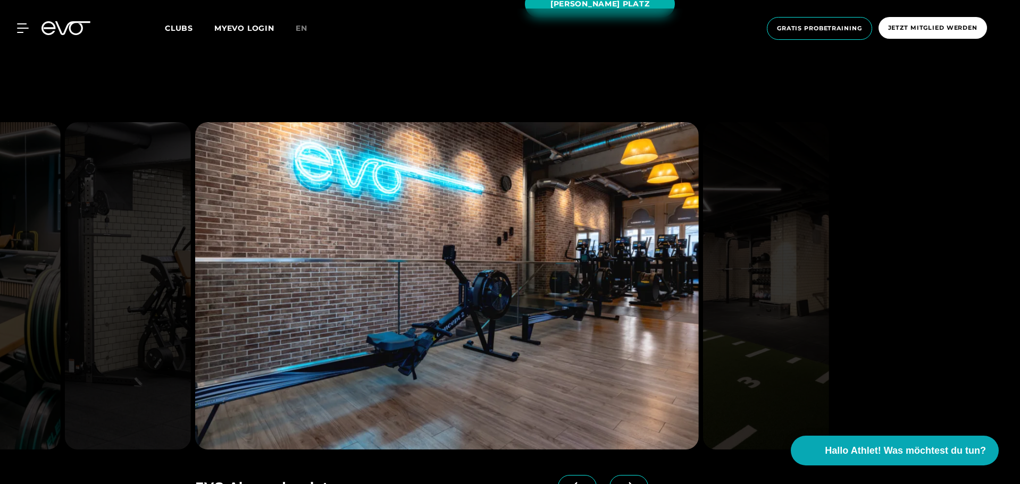
click at [619, 482] on icon at bounding box center [628, 487] width 19 height 10
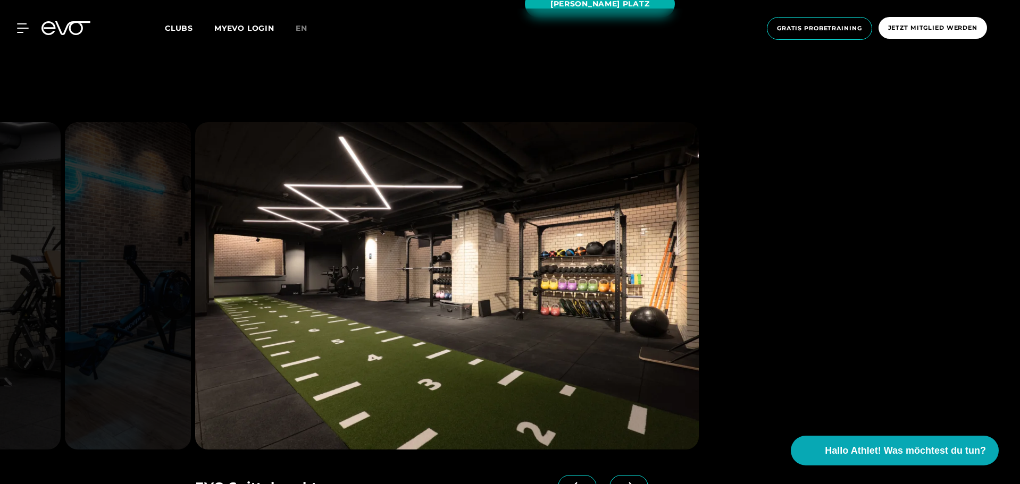
click at [619, 482] on icon at bounding box center [628, 487] width 19 height 10
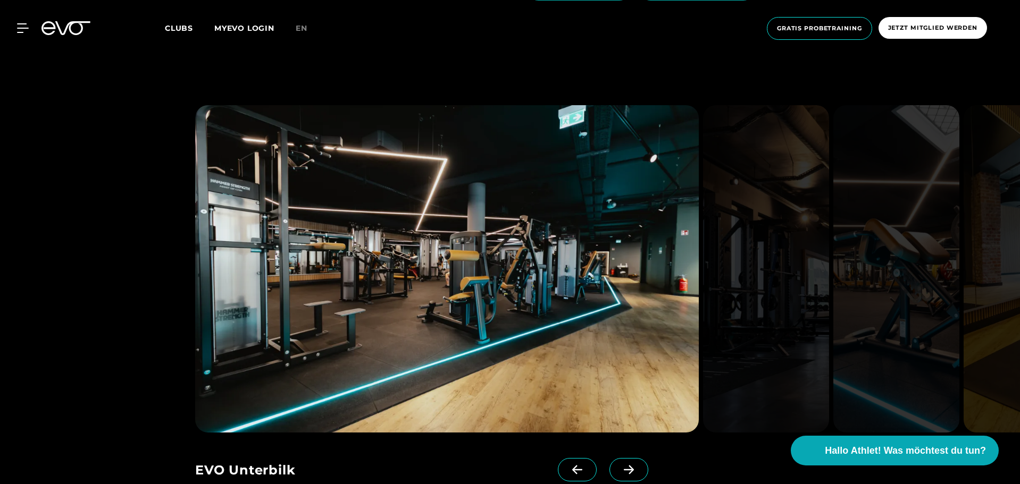
scroll to position [2126, 0]
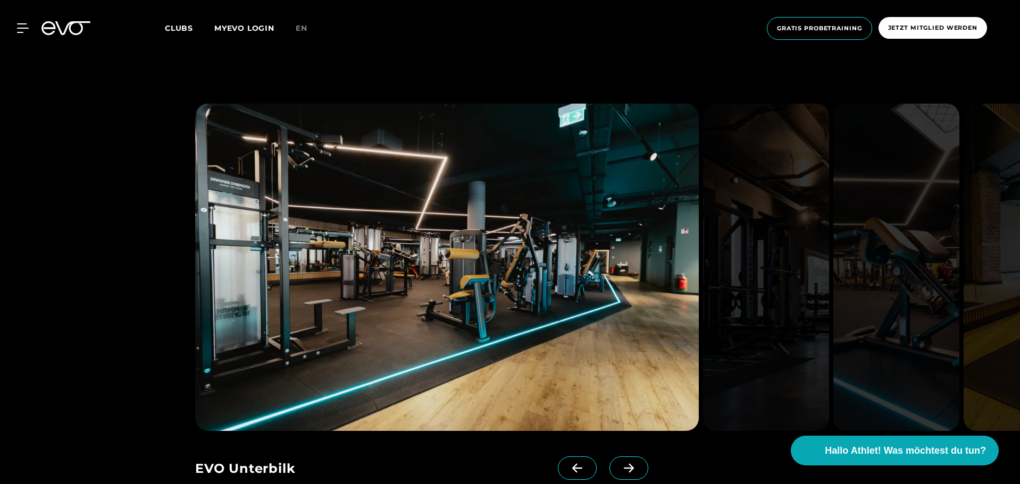
click at [619, 464] on icon at bounding box center [628, 469] width 19 height 10
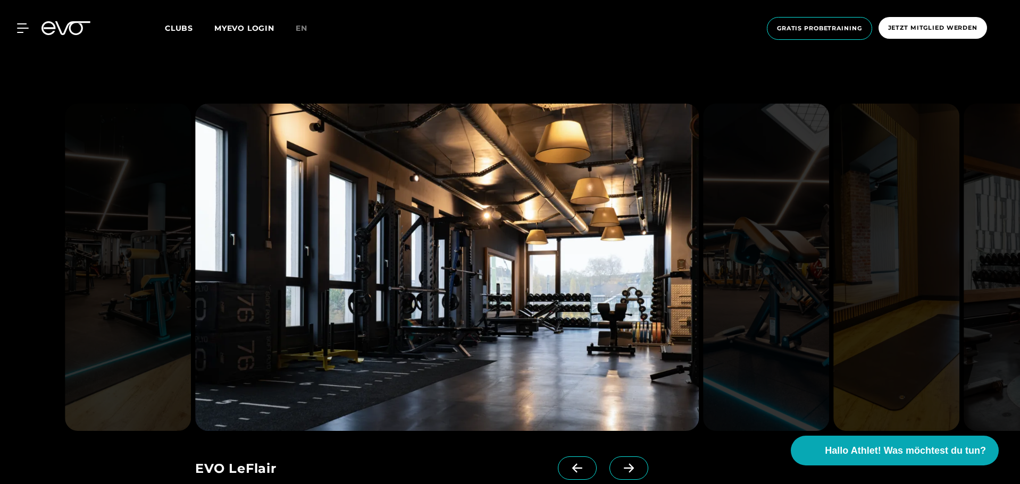
click at [619, 464] on icon at bounding box center [628, 469] width 19 height 10
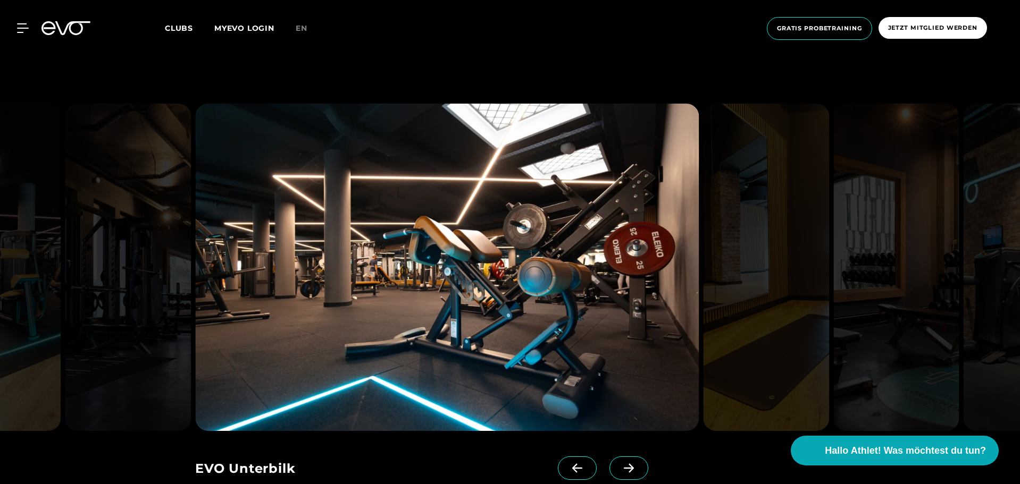
click at [619, 464] on icon at bounding box center [628, 469] width 19 height 10
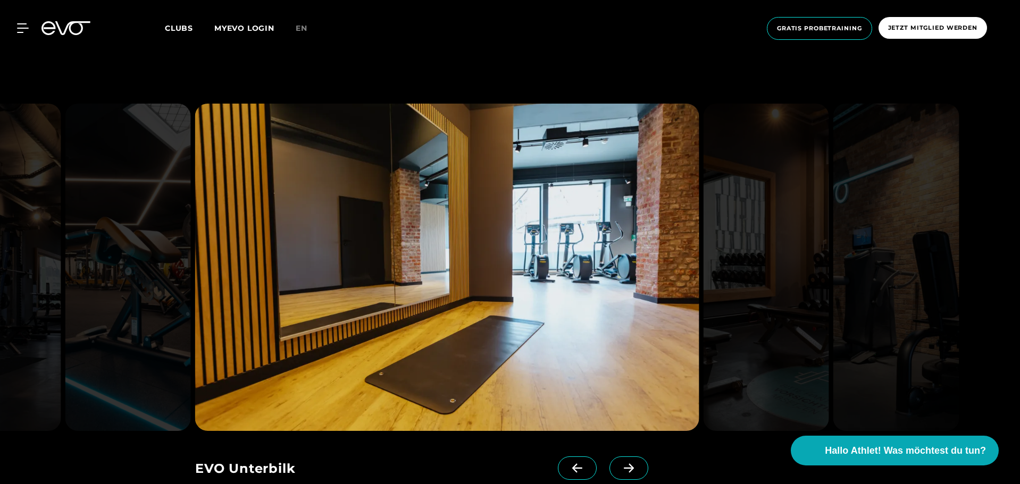
click at [619, 464] on icon at bounding box center [628, 469] width 19 height 10
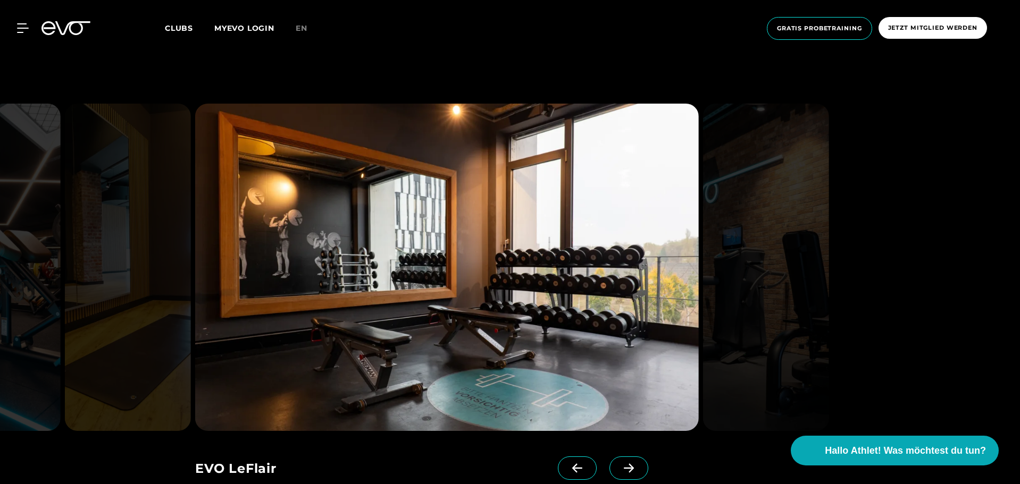
click at [619, 464] on icon at bounding box center [628, 469] width 19 height 10
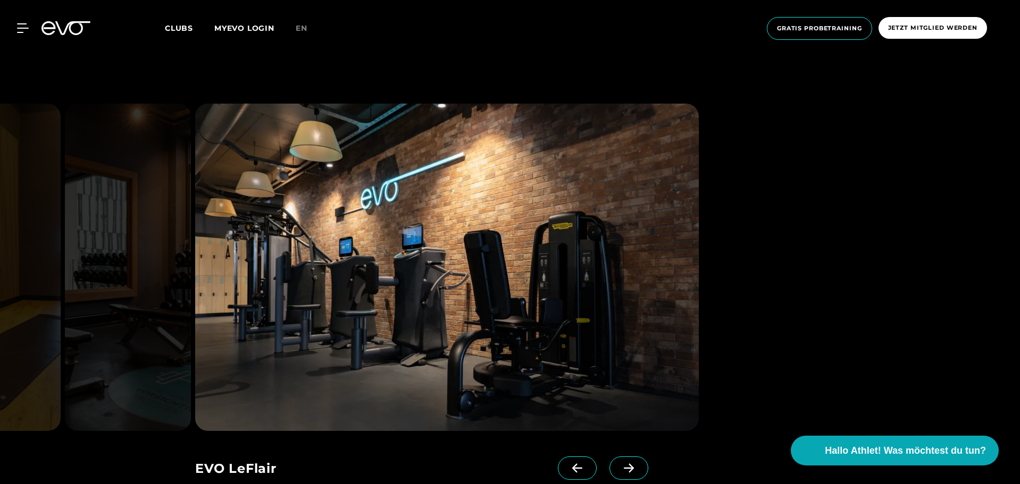
click at [619, 464] on icon at bounding box center [628, 469] width 19 height 10
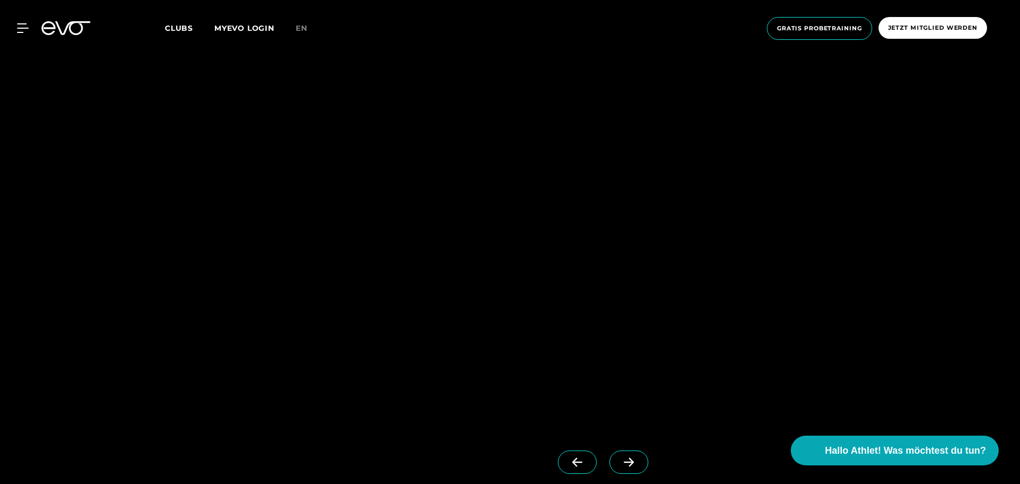
scroll to position [2817, 0]
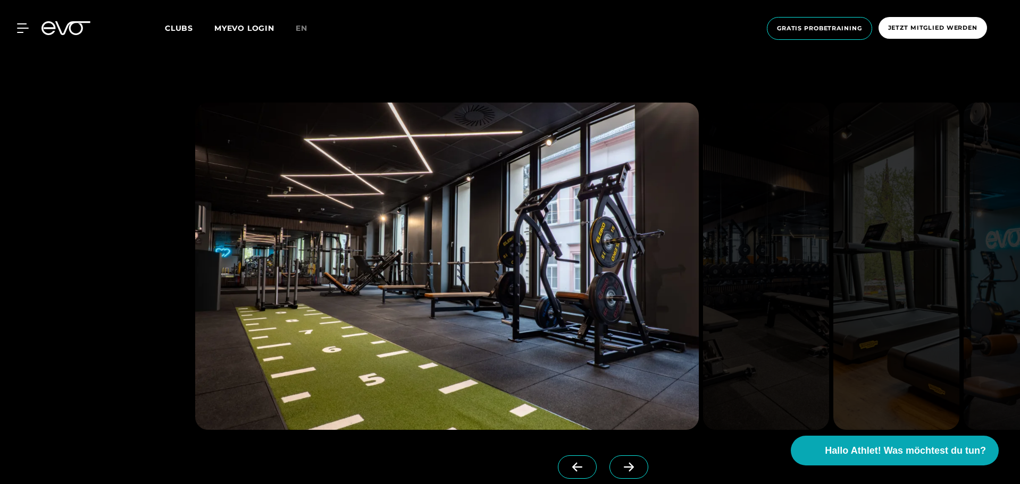
click at [619, 462] on icon at bounding box center [628, 467] width 19 height 10
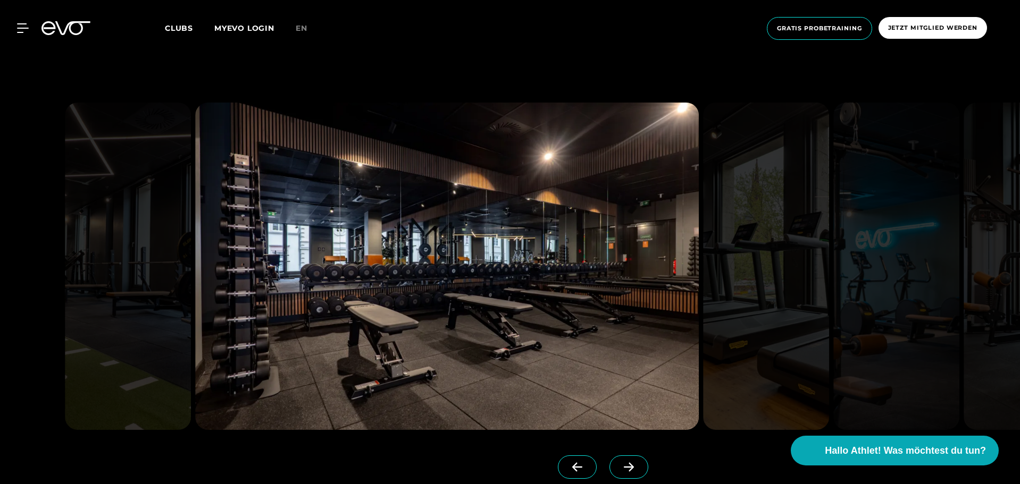
click at [619, 462] on icon at bounding box center [628, 467] width 19 height 10
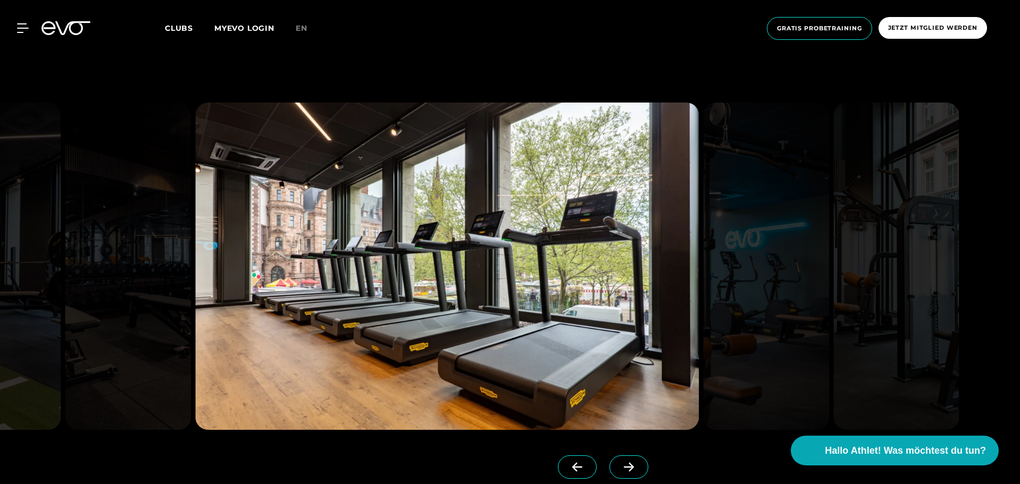
click at [619, 462] on icon at bounding box center [628, 467] width 19 height 10
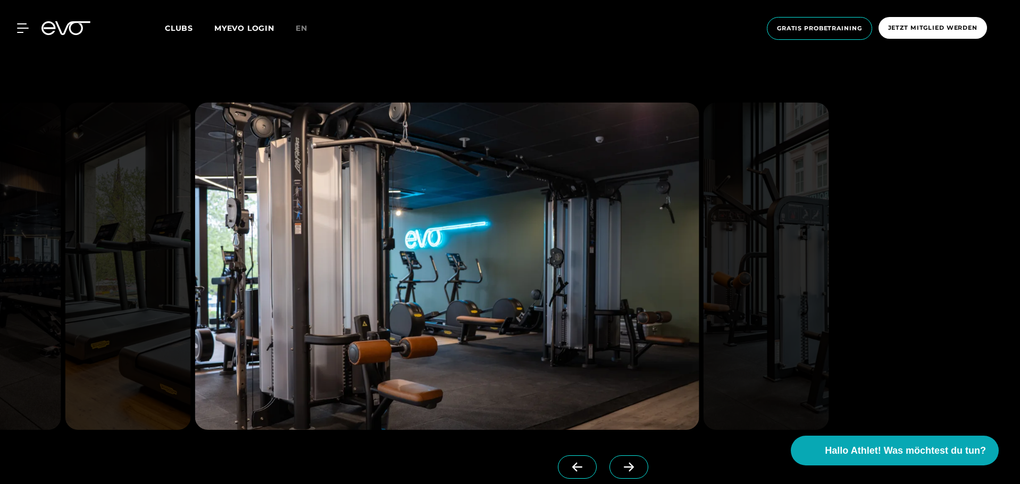
click at [619, 462] on icon at bounding box center [628, 467] width 19 height 10
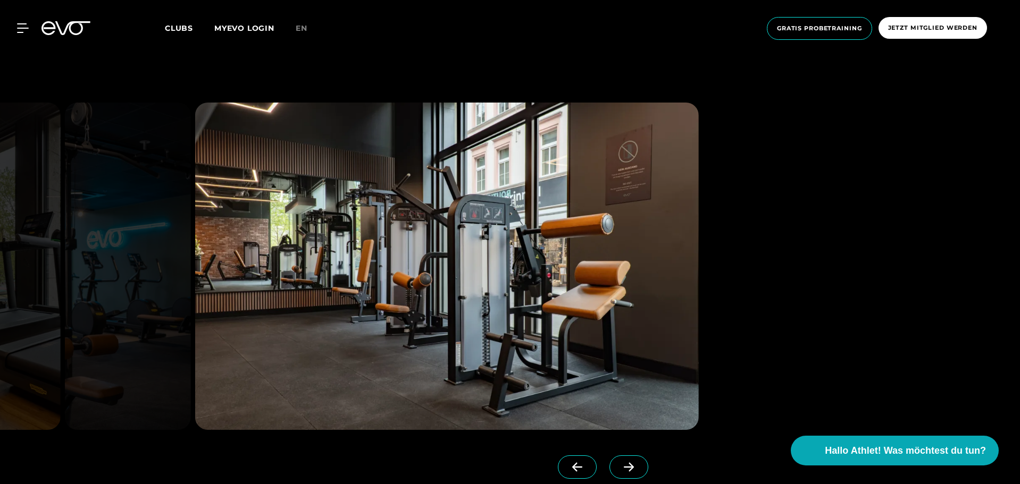
click at [619, 462] on icon at bounding box center [628, 467] width 19 height 10
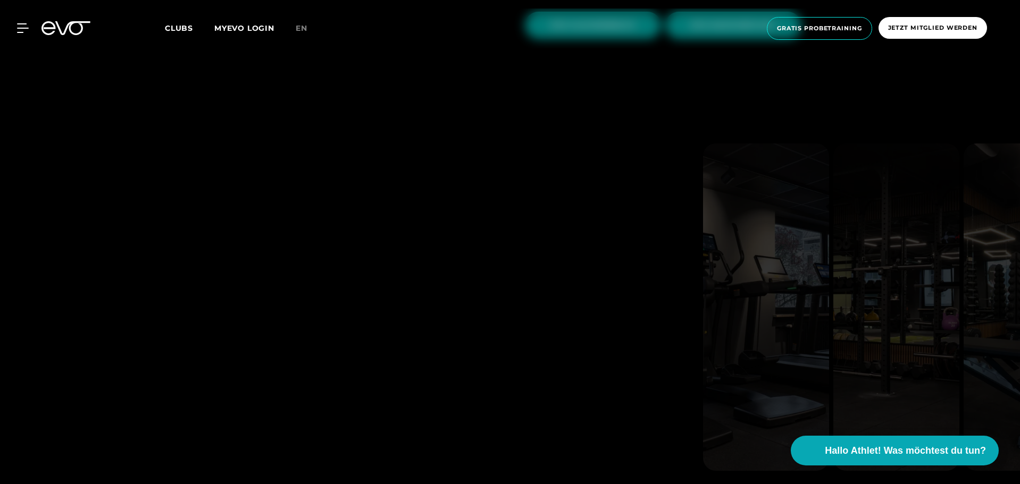
scroll to position [3455, 0]
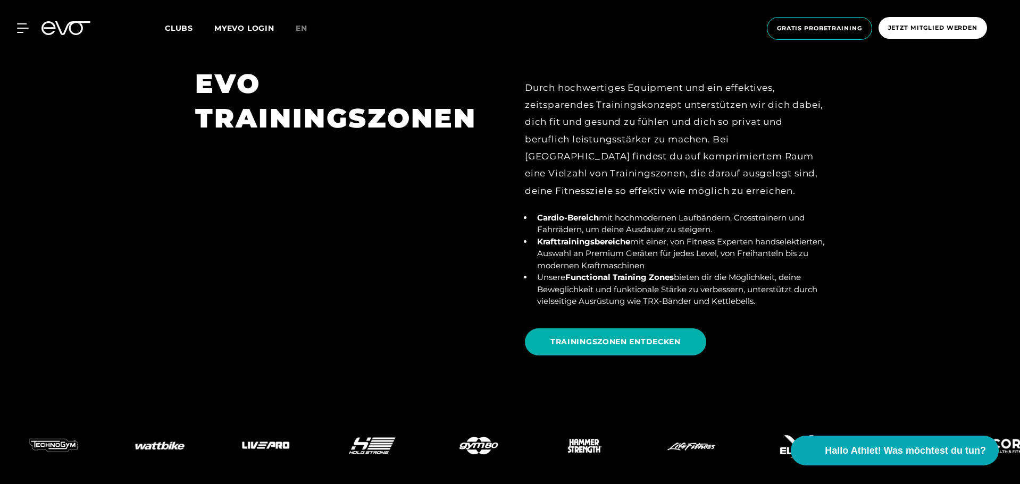
scroll to position [3987, 0]
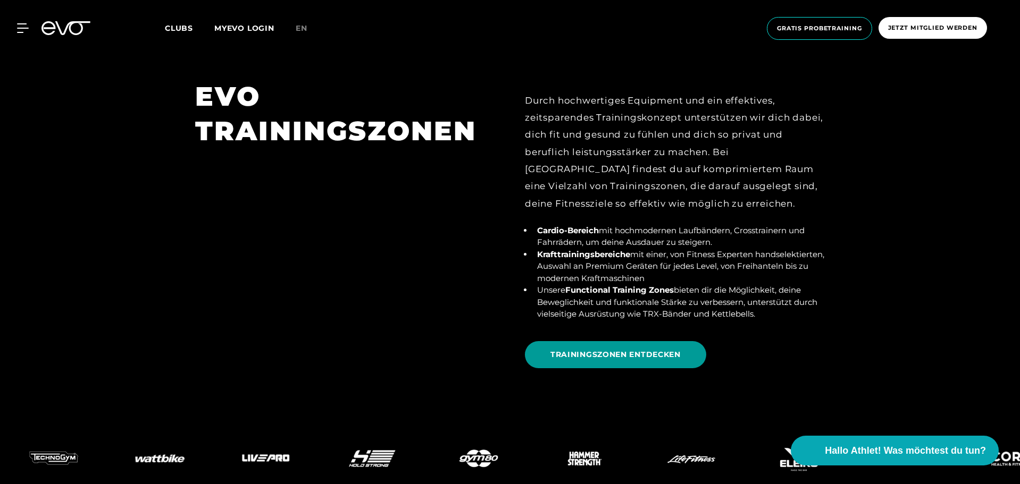
click at [643, 341] on span "TRAININGSZONEN ENTDECKEN" at bounding box center [615, 354] width 181 height 27
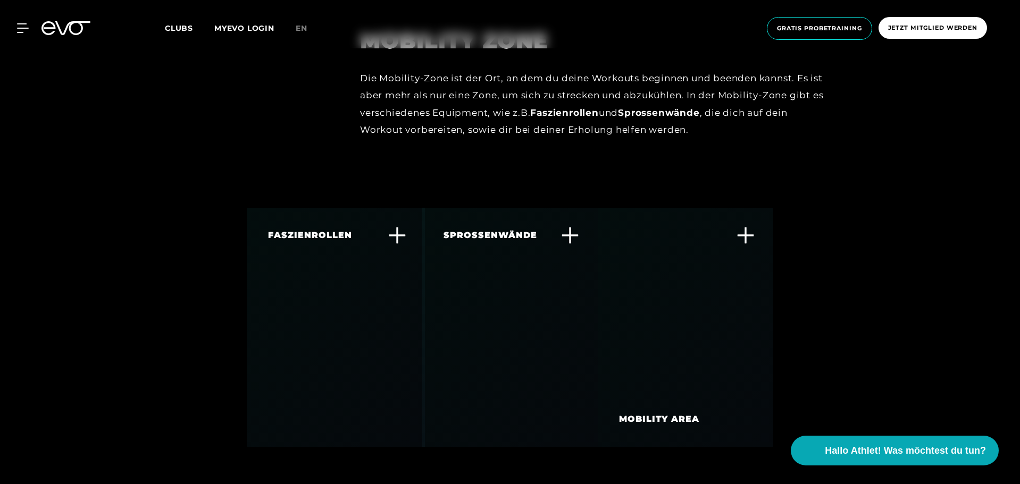
scroll to position [4122, 0]
